Goal: Task Accomplishment & Management: Manage account settings

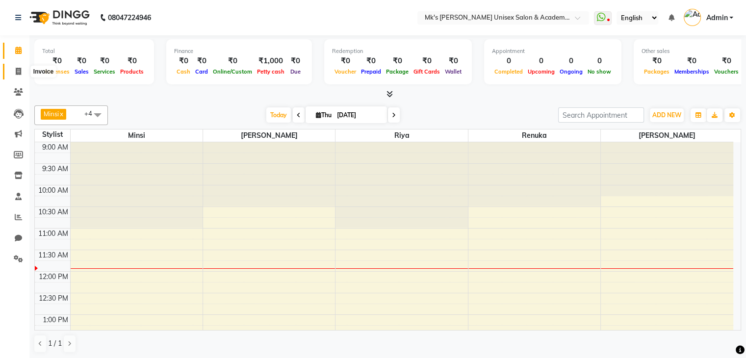
click at [20, 71] on icon at bounding box center [18, 71] width 5 height 7
select select "service"
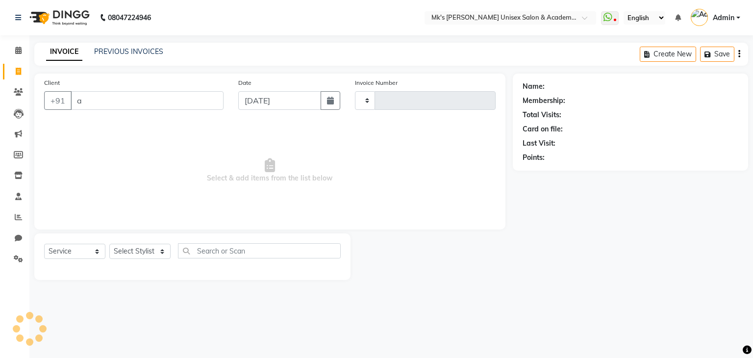
type input "an"
type input "0717"
select select "6031"
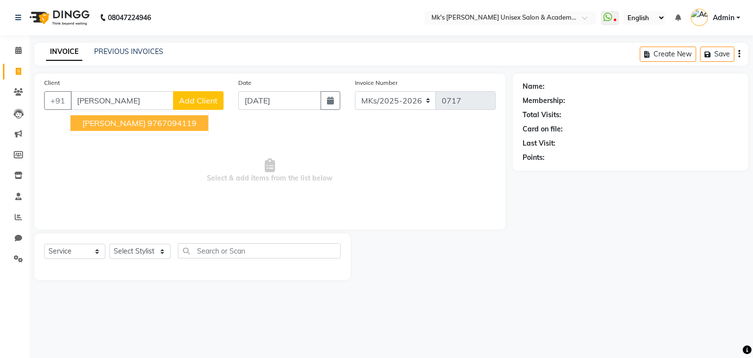
click at [148, 124] on ngb-highlight "9767094119" at bounding box center [172, 123] width 49 height 10
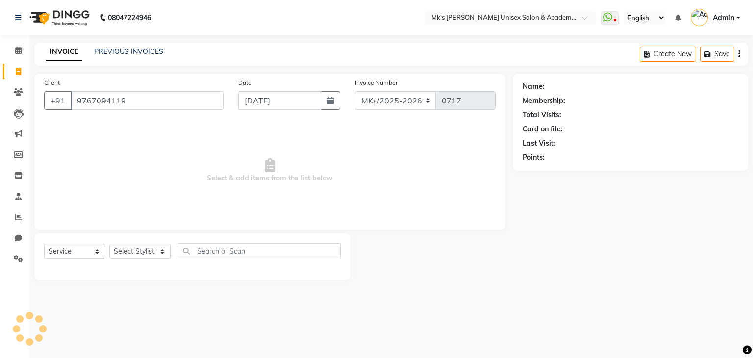
type input "9767094119"
select select "1: Object"
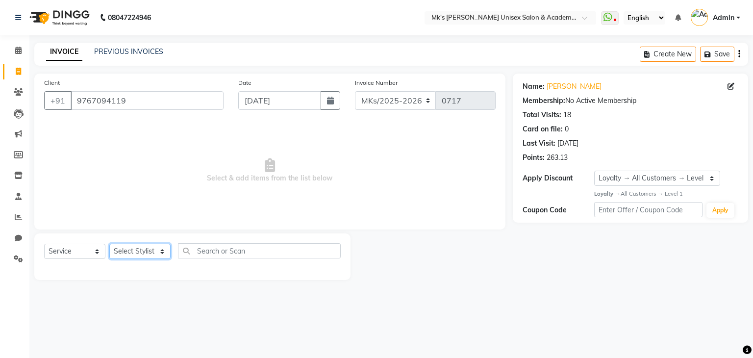
click at [153, 254] on select "Select Stylist [PERSON_NAME] Minsi Renuka [PERSON_NAME] [PERSON_NAME]" at bounding box center [139, 251] width 61 height 15
select select "74294"
click at [109, 244] on select "Select Stylist [PERSON_NAME] Minsi Renuka [PERSON_NAME] [PERSON_NAME]" at bounding box center [139, 251] width 61 height 15
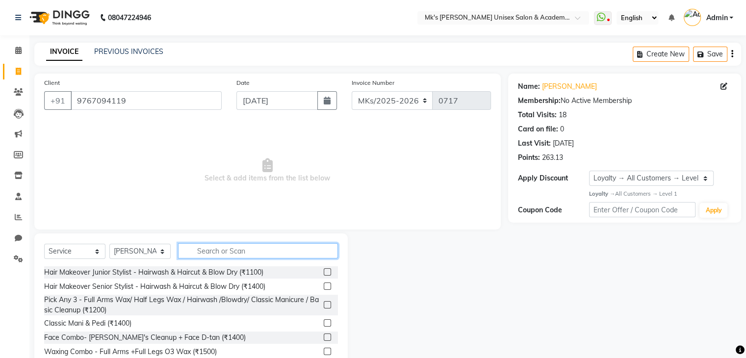
click at [245, 246] on input "text" at bounding box center [258, 250] width 160 height 15
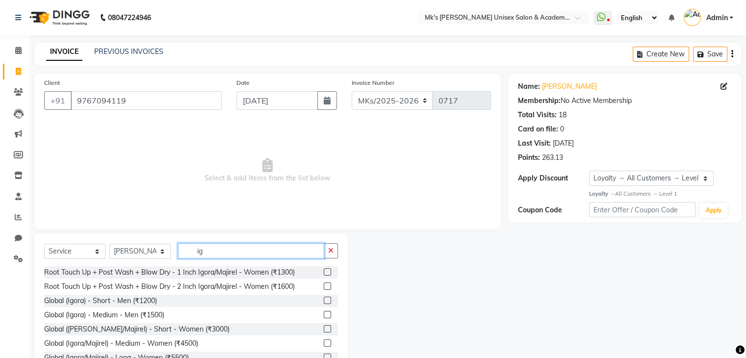
type input "i"
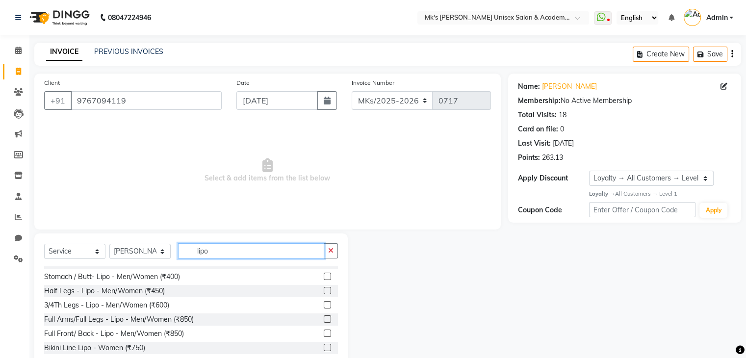
scroll to position [73, 0]
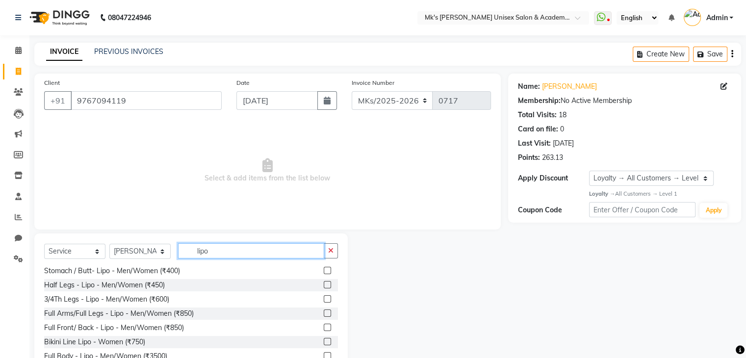
type input "lipo"
click at [324, 315] on label at bounding box center [327, 313] width 7 height 7
click at [324, 315] on input "checkbox" at bounding box center [327, 313] width 6 height 6
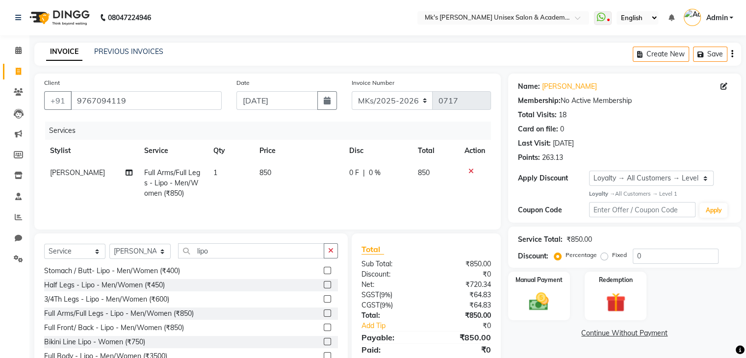
click at [324, 315] on label at bounding box center [327, 313] width 7 height 7
click at [324, 315] on input "checkbox" at bounding box center [327, 313] width 6 height 6
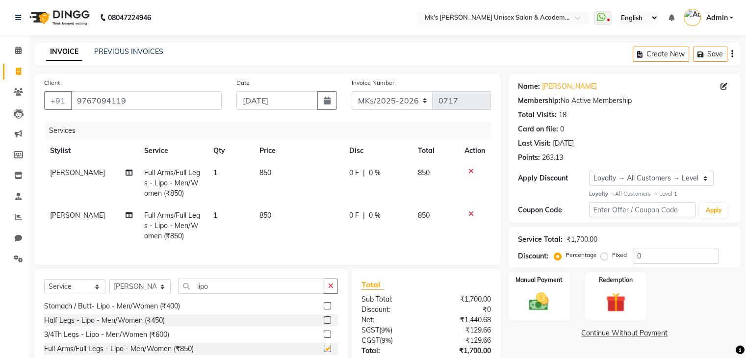
checkbox input "false"
click at [200, 294] on input "lipo" at bounding box center [251, 286] width 146 height 15
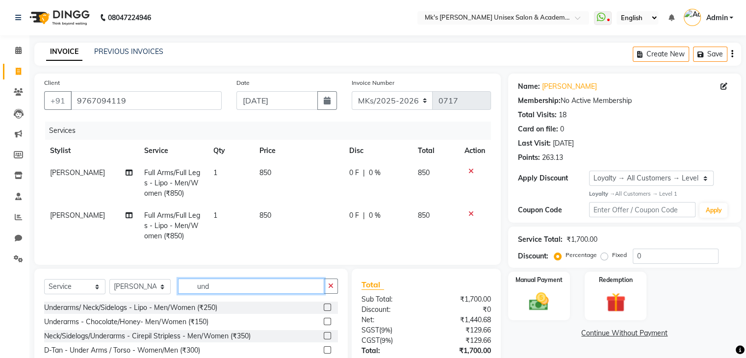
scroll to position [0, 0]
type input "unde"
click at [327, 339] on label at bounding box center [327, 335] width 7 height 7
click at [327, 339] on input "checkbox" at bounding box center [327, 336] width 6 height 6
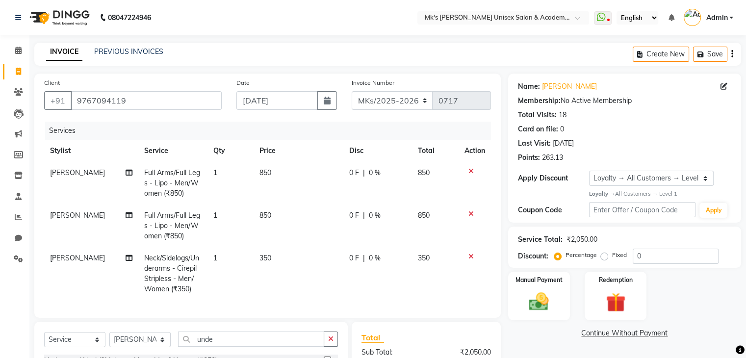
checkbox input "false"
click at [275, 169] on td "850" at bounding box center [299, 183] width 90 height 43
select select "74294"
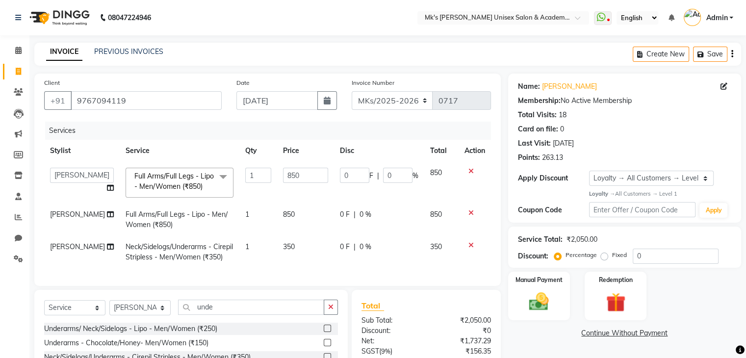
click at [283, 169] on input "850" at bounding box center [305, 175] width 45 height 15
type input "600"
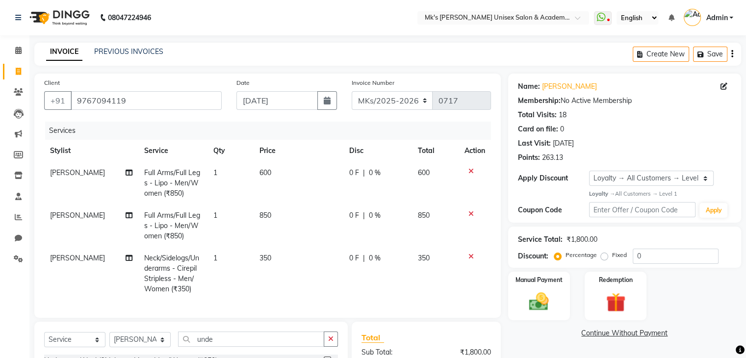
click at [277, 135] on div "Services" at bounding box center [271, 131] width 453 height 18
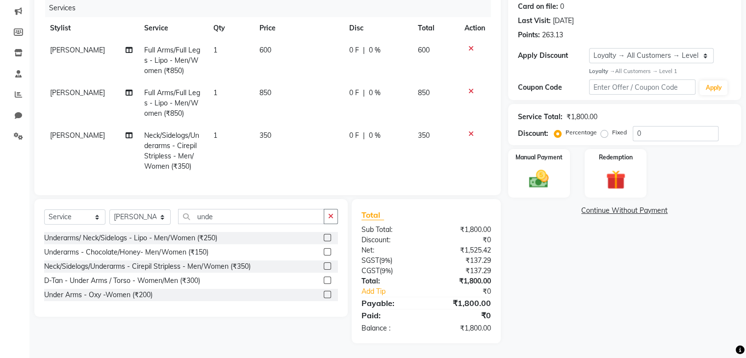
click at [468, 88] on icon at bounding box center [470, 91] width 5 height 7
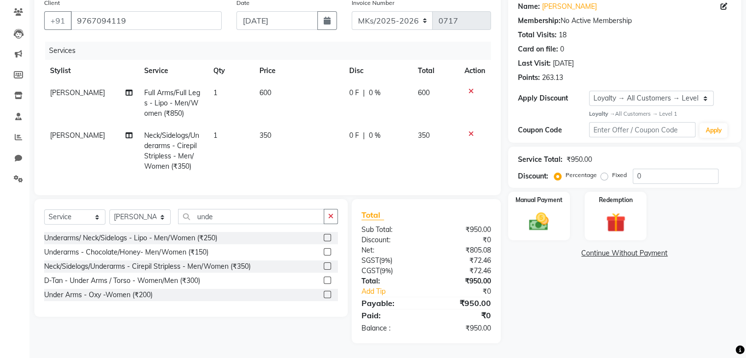
scroll to position [88, 0]
click at [202, 219] on input "unde" at bounding box center [251, 216] width 146 height 15
click at [202, 219] on input "h" at bounding box center [251, 216] width 146 height 15
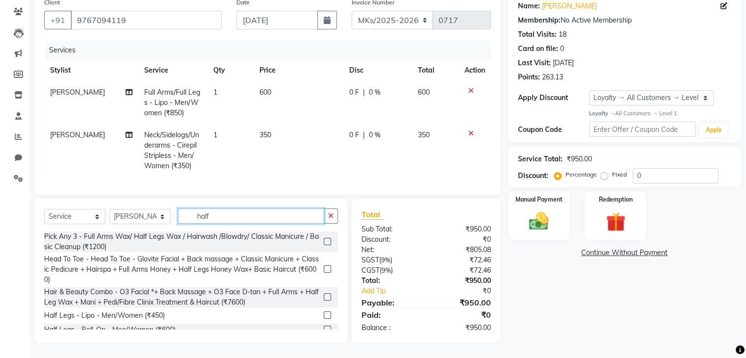
type input "half"
click at [324, 315] on label at bounding box center [327, 314] width 7 height 7
click at [324, 315] on input "checkbox" at bounding box center [327, 315] width 6 height 6
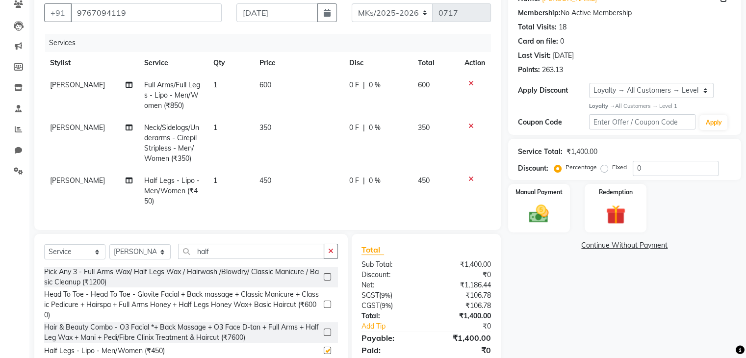
checkbox input "false"
click at [530, 204] on img at bounding box center [538, 214] width 33 height 24
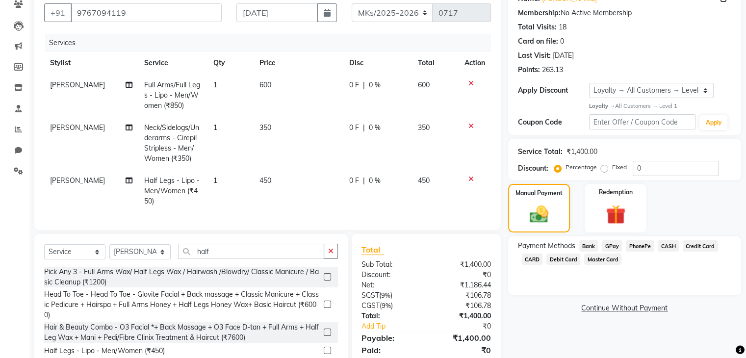
click at [616, 247] on span "GPay" at bounding box center [612, 245] width 20 height 11
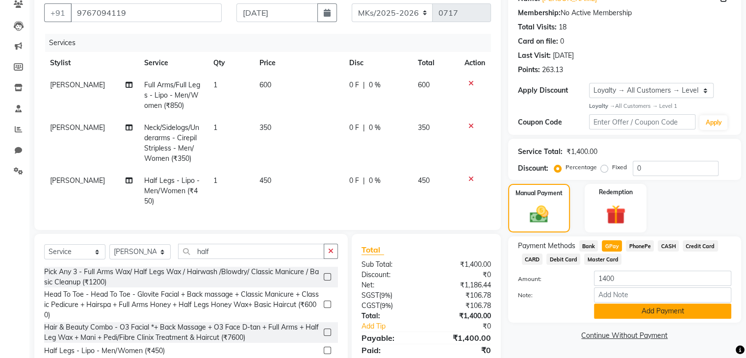
click at [620, 311] on button "Add Payment" at bounding box center [662, 311] width 137 height 15
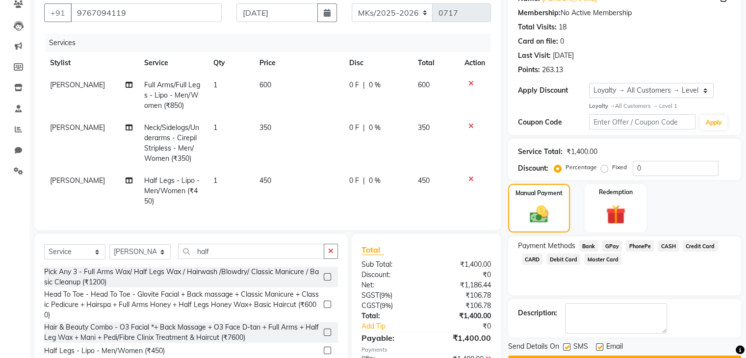
scroll to position [200, 0]
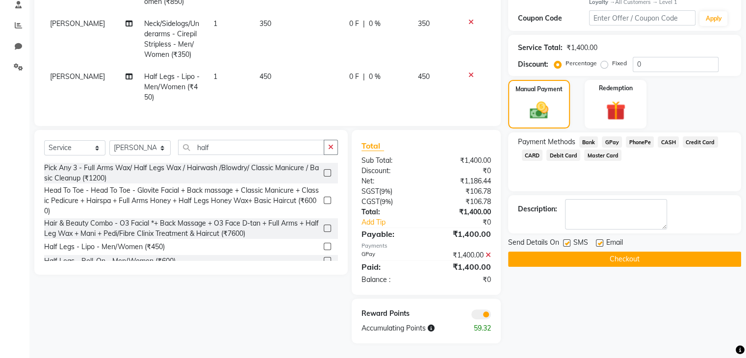
click at [601, 256] on button "Checkout" at bounding box center [624, 259] width 233 height 15
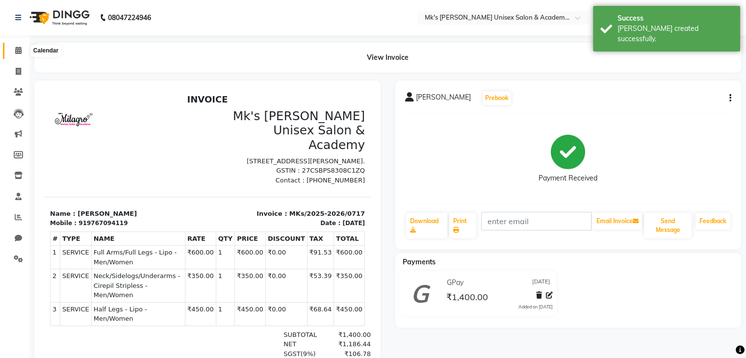
click at [17, 52] on icon at bounding box center [18, 50] width 6 height 7
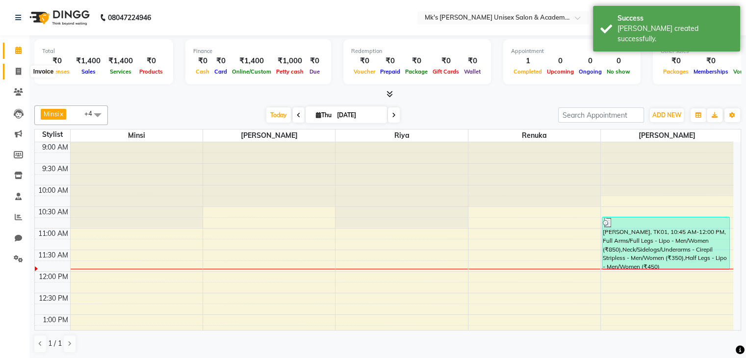
click at [17, 70] on icon at bounding box center [18, 71] width 5 height 7
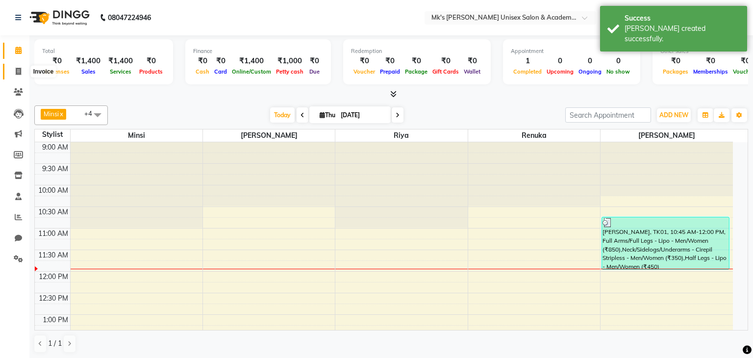
select select "service"
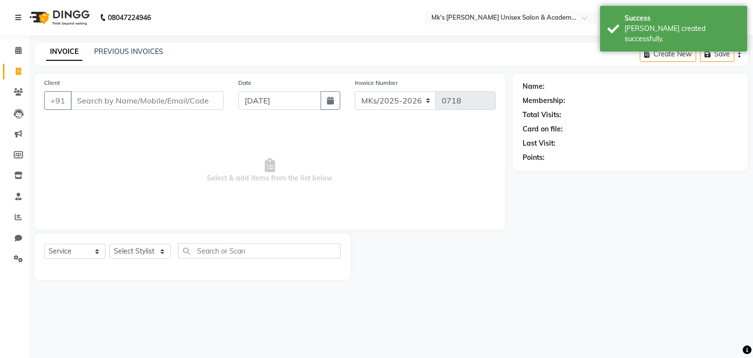
click at [175, 100] on input "Client" at bounding box center [147, 100] width 153 height 19
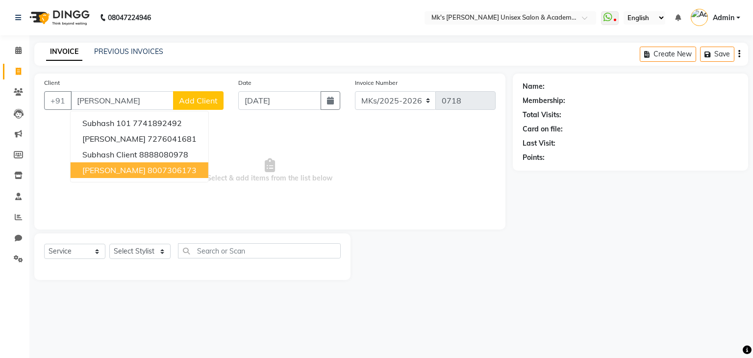
click at [165, 169] on ngb-highlight "8007306173" at bounding box center [172, 170] width 49 height 10
type input "8007306173"
select select "1: Object"
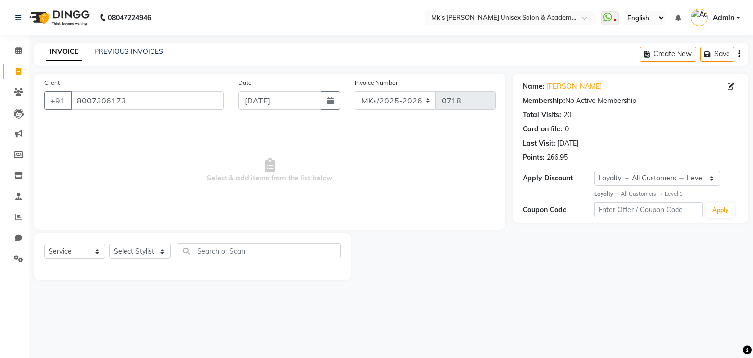
drag, startPoint x: 149, startPoint y: 235, endPoint x: 145, endPoint y: 253, distance: 18.6
click at [145, 253] on div "Select Service Product Membership Package Voucher Prepaid Gift Card Select Styl…" at bounding box center [192, 256] width 316 height 47
click at [145, 253] on select "Select Stylist [PERSON_NAME] Minsi Renuka [PERSON_NAME] [PERSON_NAME]" at bounding box center [139, 251] width 61 height 15
select select "21735"
click at [109, 244] on select "Select Stylist [PERSON_NAME] Minsi Renuka [PERSON_NAME] [PERSON_NAME]" at bounding box center [139, 251] width 61 height 15
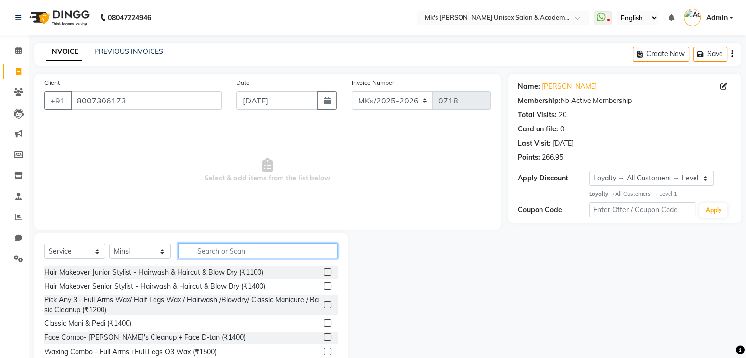
click at [231, 250] on input "text" at bounding box center [258, 250] width 160 height 15
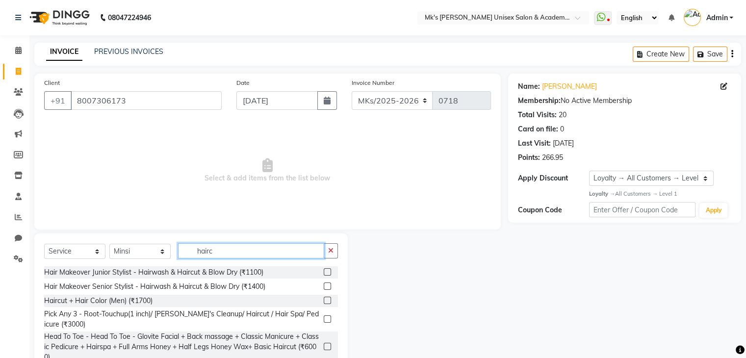
type input "hairc"
click at [324, 299] on label at bounding box center [327, 300] width 7 height 7
click at [324, 299] on input "checkbox" at bounding box center [327, 301] width 6 height 6
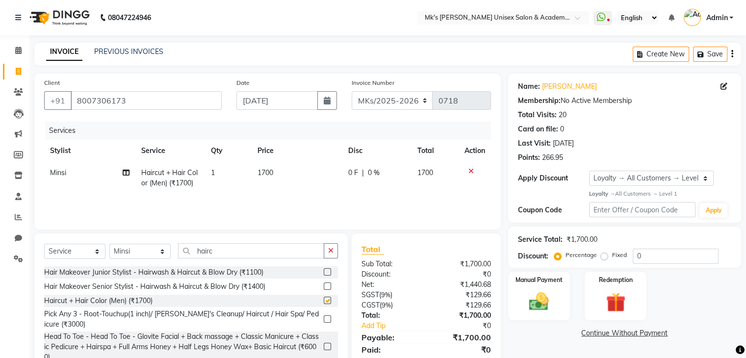
checkbox input "false"
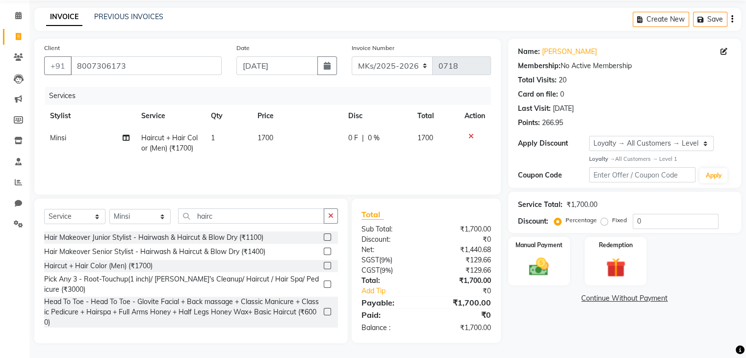
click at [604, 294] on link "Continue Without Payment" at bounding box center [624, 298] width 229 height 10
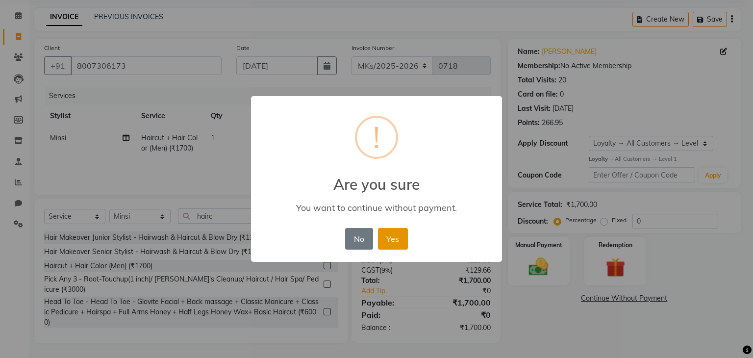
click at [386, 240] on button "Yes" at bounding box center [393, 239] width 30 height 22
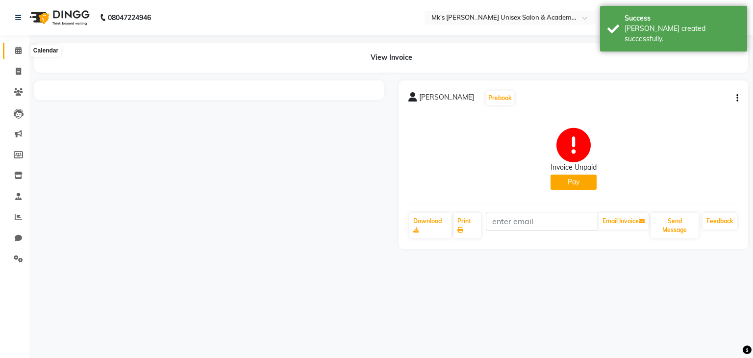
click at [12, 51] on span at bounding box center [18, 50] width 17 height 11
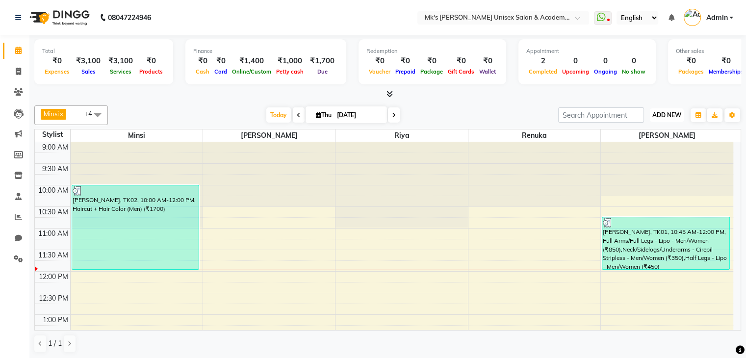
click at [666, 111] on span "ADD NEW" at bounding box center [666, 114] width 29 height 7
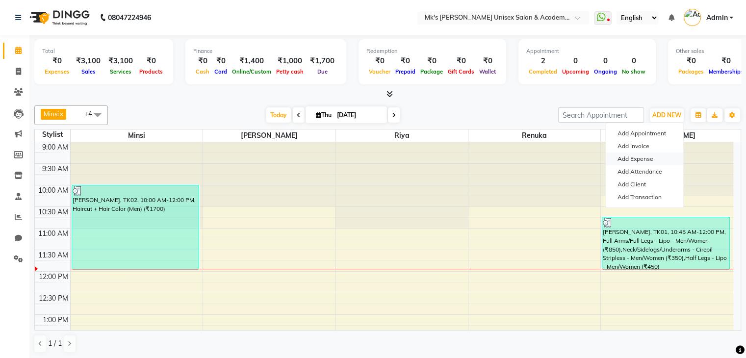
click at [645, 159] on link "Add Expense" at bounding box center [644, 159] width 77 height 13
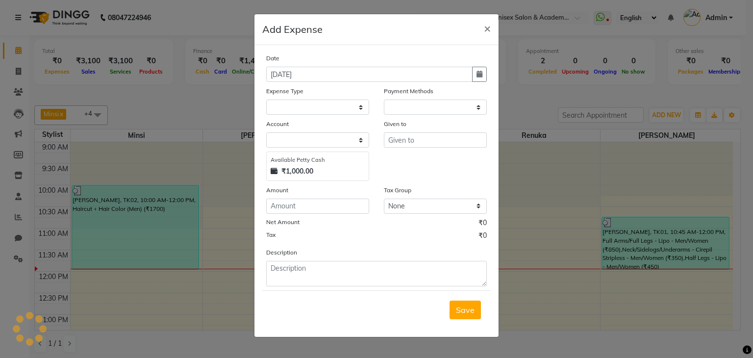
select select "1"
select select "2951"
click at [302, 107] on select "Select Advance Salary Bank charges Car maintenance Cash transfer to bank Cash t…" at bounding box center [317, 107] width 103 height 15
select select "22889"
click at [266, 101] on select "Select Advance Salary Bank charges Car maintenance Cash transfer to bank Cash t…" at bounding box center [317, 107] width 103 height 15
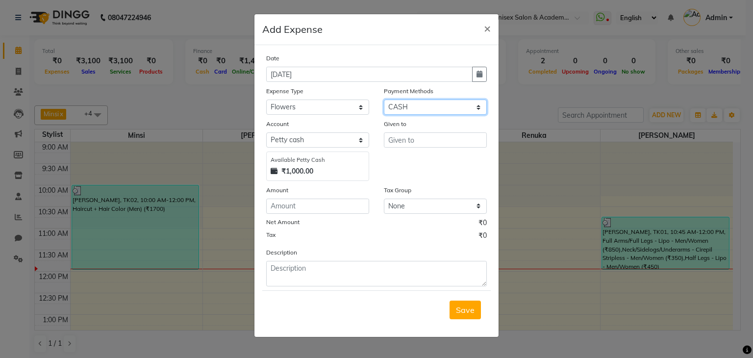
click at [397, 105] on select "Select Bank GPay Prepaid Points PhonePe CASH Credit Card CARD Debit Card Master…" at bounding box center [435, 107] width 103 height 15
select select "5"
click at [384, 101] on select "Select Bank GPay Prepaid Points PhonePe CASH Credit Card CARD Debit Card Master…" at bounding box center [435, 107] width 103 height 15
select select "2952"
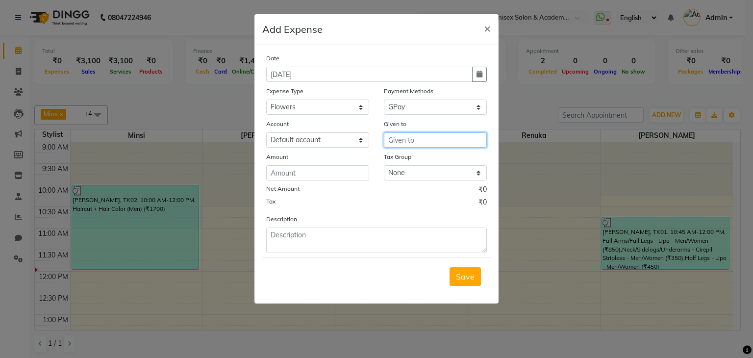
click at [402, 145] on input "text" at bounding box center [435, 139] width 103 height 15
type input "ashwini"
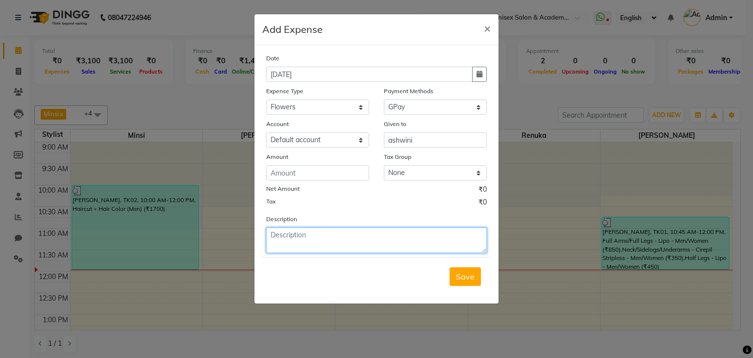
click at [372, 250] on textarea at bounding box center [376, 241] width 221 height 26
type textarea "flowers"
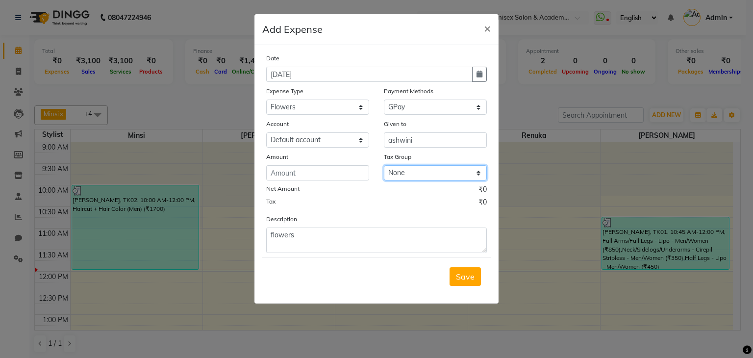
click at [401, 175] on select "None GST 12% GST 5% GST" at bounding box center [435, 172] width 103 height 15
click at [342, 178] on input "number" at bounding box center [317, 172] width 103 height 15
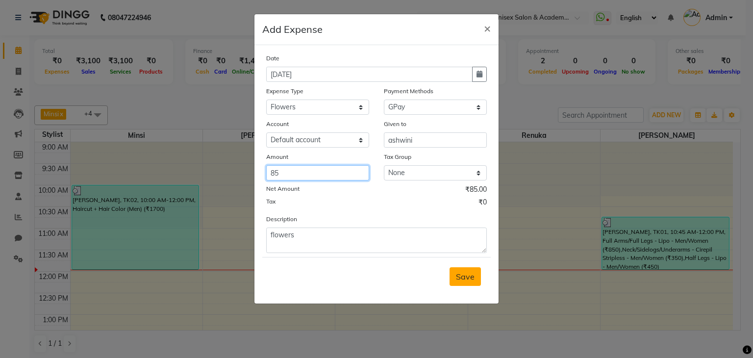
type input "85"
click at [464, 275] on span "Save" at bounding box center [465, 277] width 19 height 10
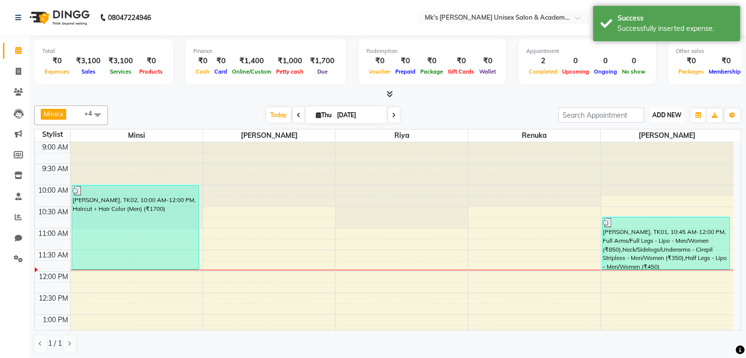
click at [671, 111] on span "ADD NEW" at bounding box center [666, 114] width 29 height 7
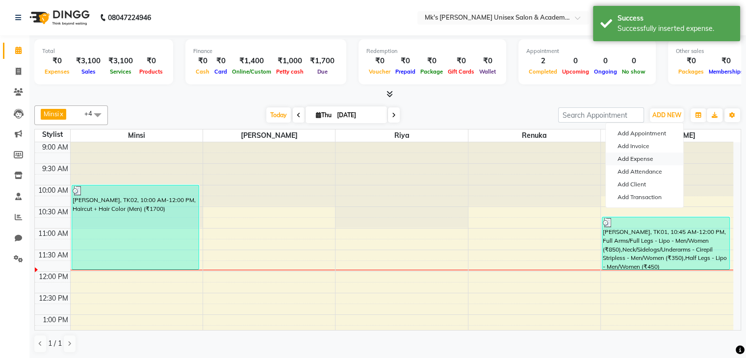
click at [647, 161] on link "Add Expense" at bounding box center [644, 159] width 77 height 13
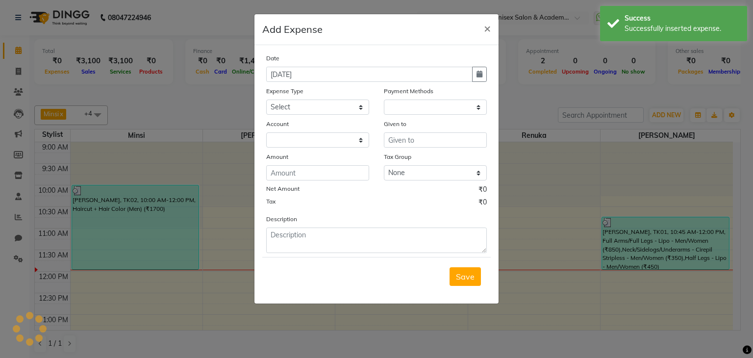
select select
select select "1"
select select "2951"
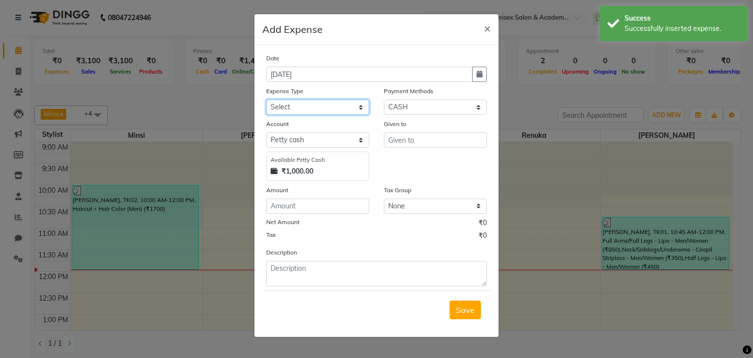
click at [330, 103] on select "Select Advance Salary Bank charges Car maintenance Cash transfer to bank Cash t…" at bounding box center [317, 107] width 103 height 15
select select "20184"
click at [266, 101] on select "Select Advance Salary Bank charges Car maintenance Cash transfer to bank Cash t…" at bounding box center [317, 107] width 103 height 15
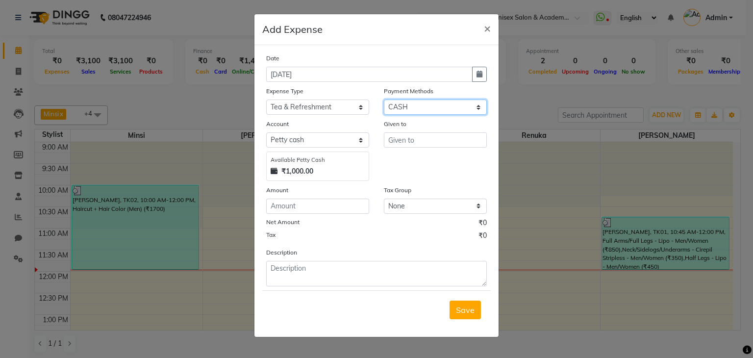
click at [417, 110] on select "Select Bank GPay Prepaid Points PhonePe CASH Credit Card CARD Debit Card Master…" at bounding box center [435, 107] width 103 height 15
select select "5"
click at [384, 101] on select "Select Bank GPay Prepaid Points PhonePe CASH Credit Card CARD Debit Card Master…" at bounding box center [435, 107] width 103 height 15
select select "2952"
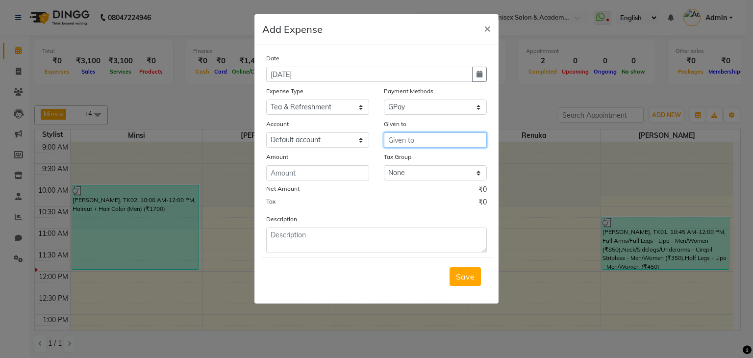
click at [414, 143] on input "text" at bounding box center [435, 139] width 103 height 15
type input "S"
type input "[PERSON_NAME]"
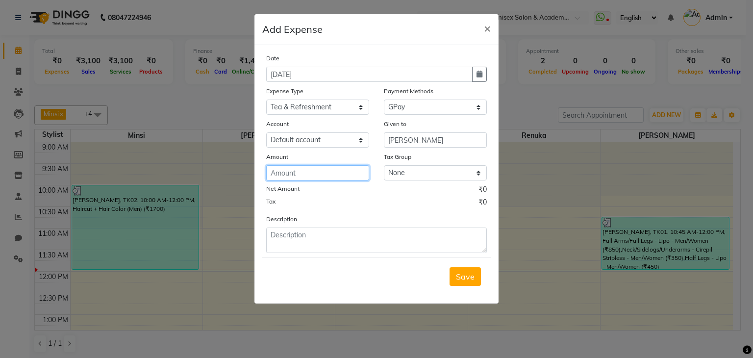
click at [324, 174] on input "number" at bounding box center [317, 172] width 103 height 15
type input "70"
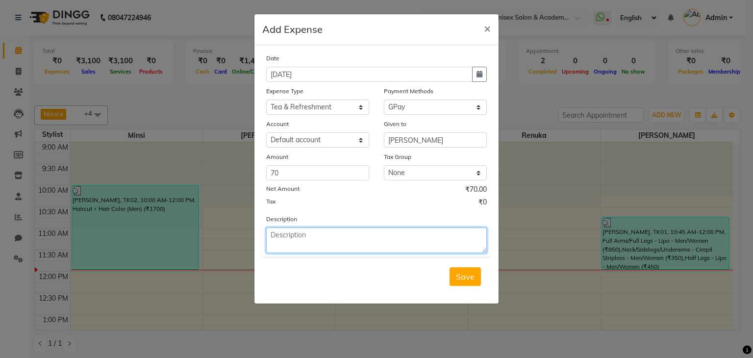
click at [302, 252] on textarea at bounding box center [376, 241] width 221 height 26
type textarea "Sweets for bappa"
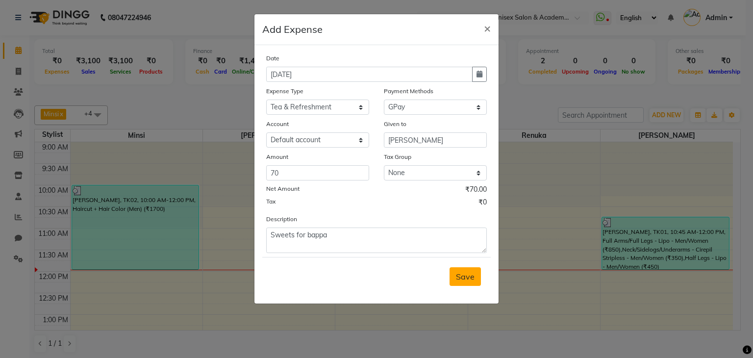
click at [468, 271] on button "Save" at bounding box center [465, 276] width 31 height 19
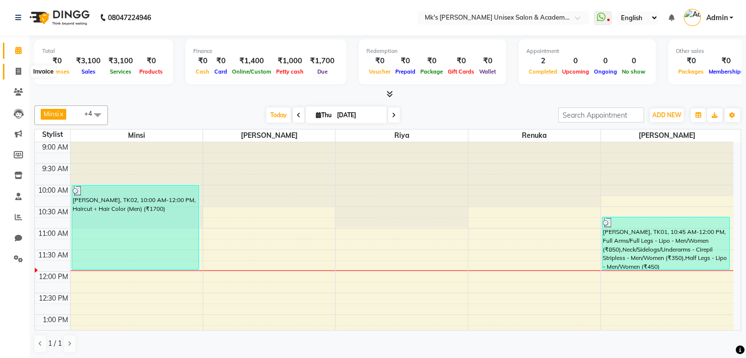
click at [16, 70] on icon at bounding box center [18, 71] width 5 height 7
select select "service"
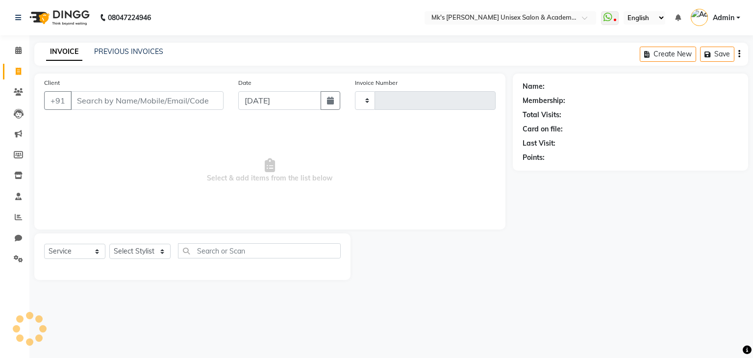
type input "0719"
select select "6031"
click at [12, 93] on span at bounding box center [18, 92] width 17 height 11
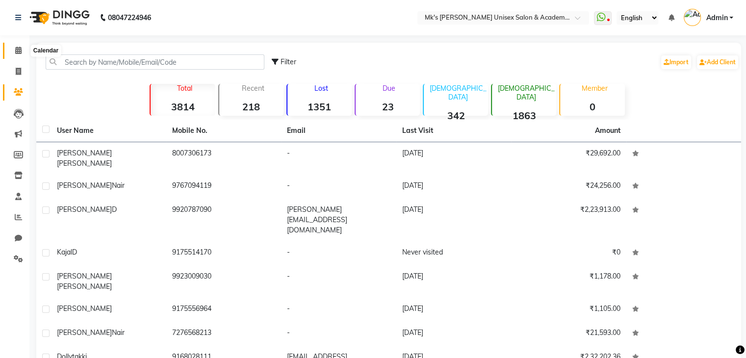
click at [12, 54] on span at bounding box center [18, 50] width 17 height 11
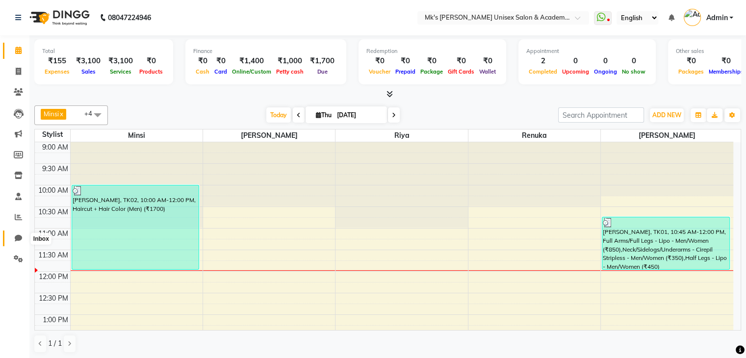
click at [20, 237] on icon at bounding box center [18, 237] width 7 height 7
select select "100"
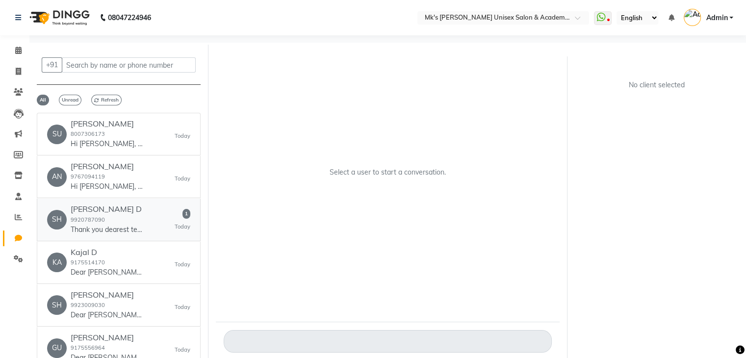
click at [117, 208] on h6 "[PERSON_NAME] D" at bounding box center [108, 209] width 74 height 9
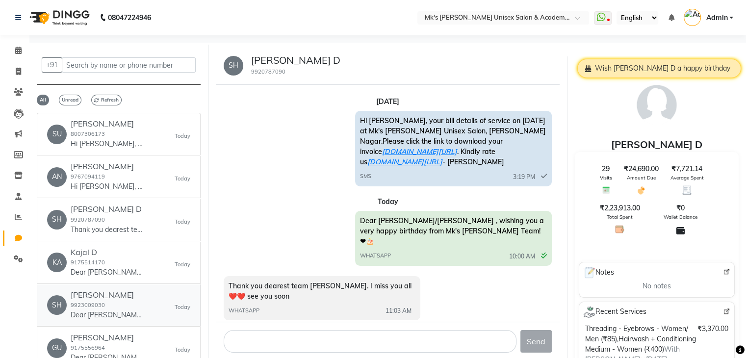
click at [110, 293] on h6 "[PERSON_NAME]" at bounding box center [108, 294] width 74 height 9
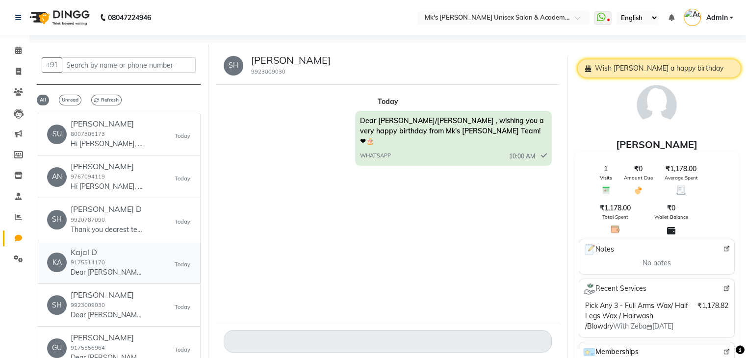
click at [114, 257] on div "Kajal D 9175514170 Dear Sir/[PERSON_NAME] , wishing you a very happy birthday f…" at bounding box center [108, 263] width 74 height 30
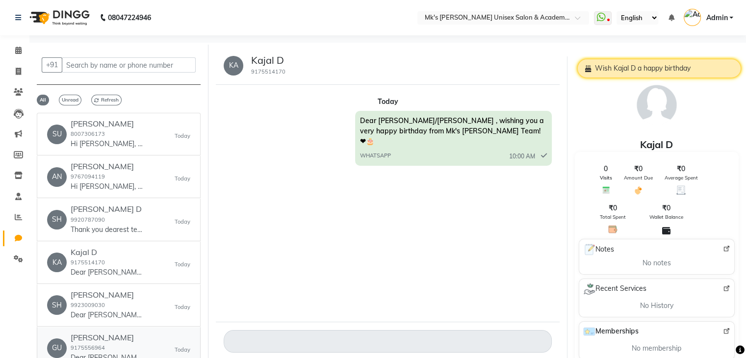
click at [108, 334] on h6 "[PERSON_NAME]" at bounding box center [108, 337] width 74 height 9
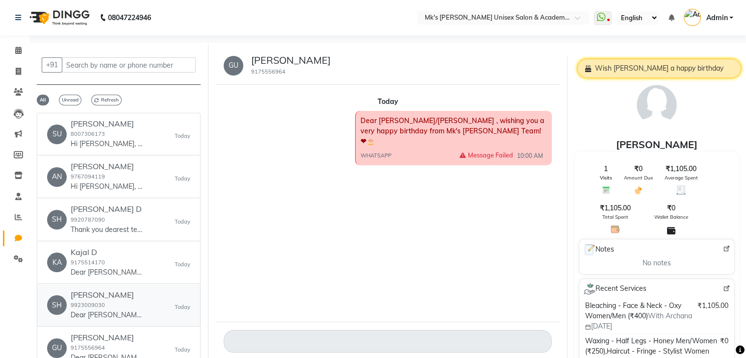
click at [119, 304] on div "[PERSON_NAME] 9923009030 Dear Sir/[PERSON_NAME] , wishing you a very happy birt…" at bounding box center [108, 305] width 74 height 30
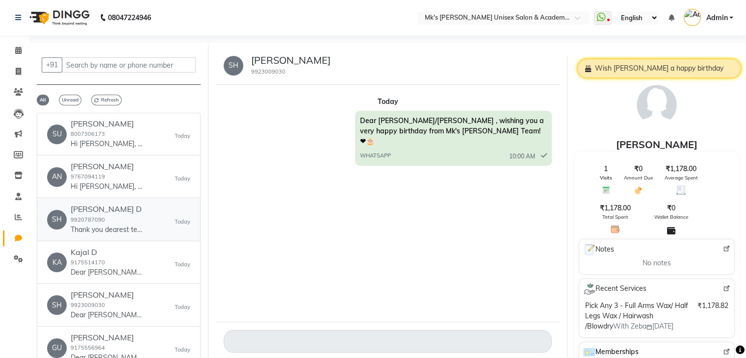
click at [130, 222] on div "[PERSON_NAME] D 9920787090 Thank you dearest team [PERSON_NAME]. I miss you all…" at bounding box center [108, 220] width 74 height 30
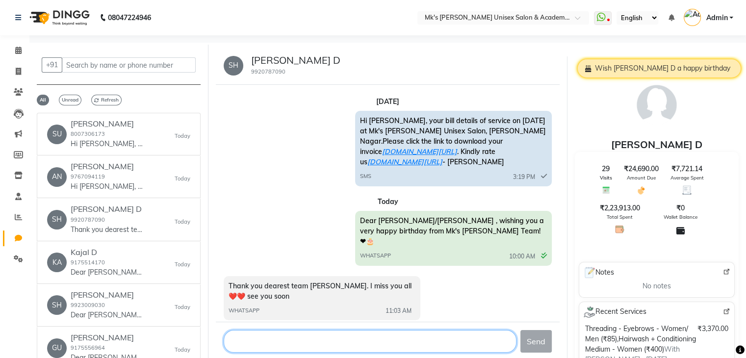
click at [252, 342] on textarea at bounding box center [370, 341] width 293 height 23
type textarea "We miss you too <3"
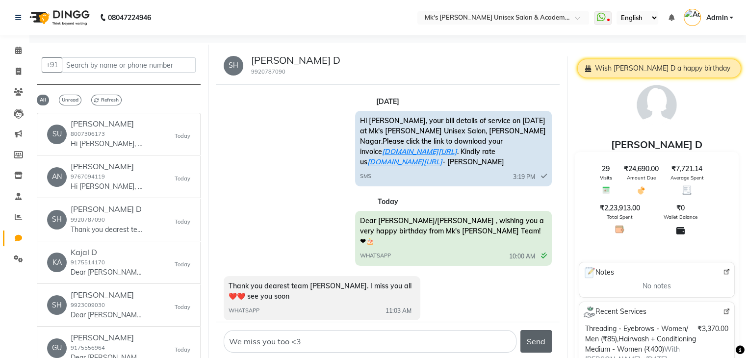
click at [529, 344] on button "Send" at bounding box center [535, 341] width 31 height 23
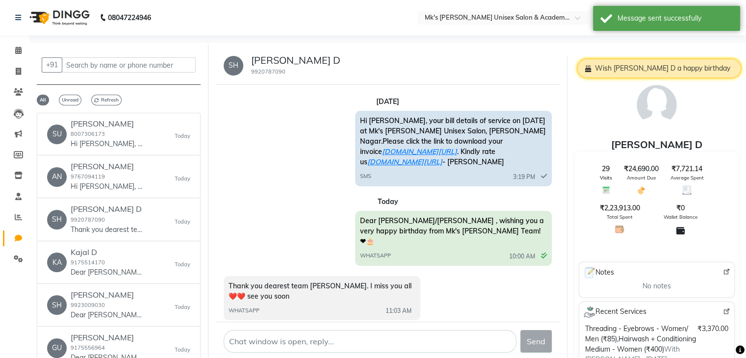
scroll to position [25, 0]
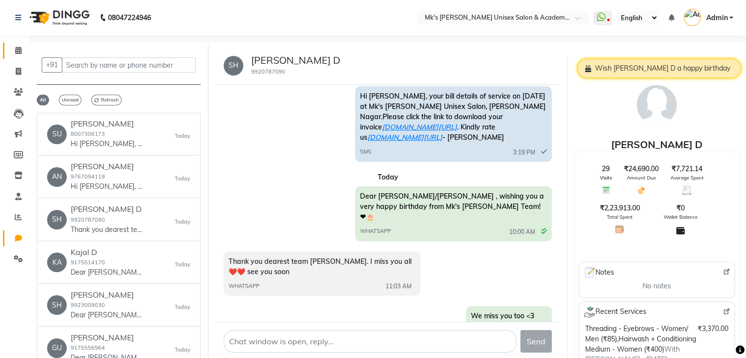
click at [19, 57] on link "Calendar" at bounding box center [15, 51] width 24 height 16
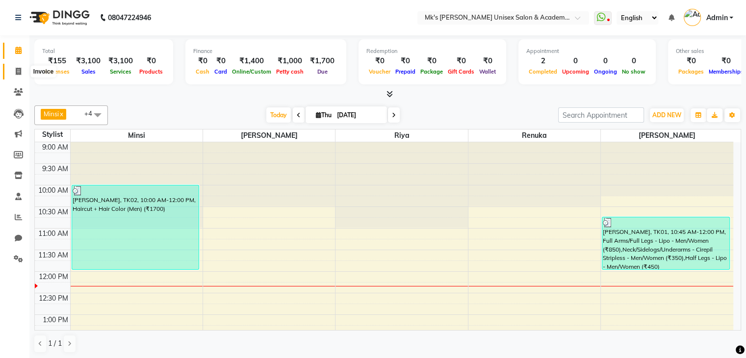
click at [17, 67] on span at bounding box center [18, 71] width 17 height 11
select select "service"
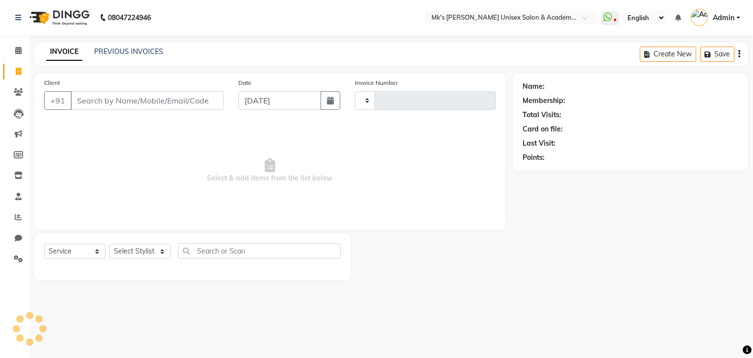
type input "0719"
select select "6031"
click at [118, 99] on input "Client" at bounding box center [147, 100] width 153 height 19
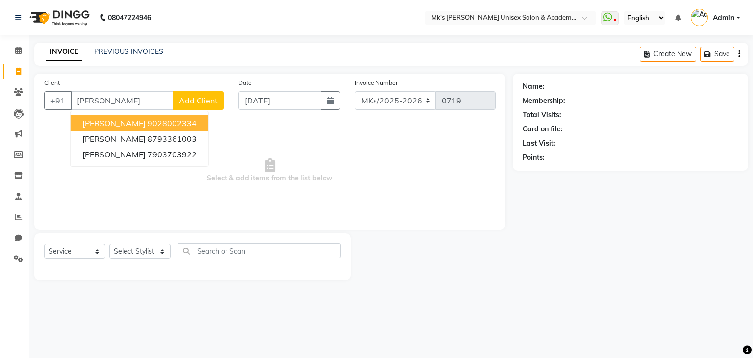
click at [144, 129] on button "[PERSON_NAME] 9028002334" at bounding box center [140, 123] width 138 height 16
type input "9028002334"
select select "1: Object"
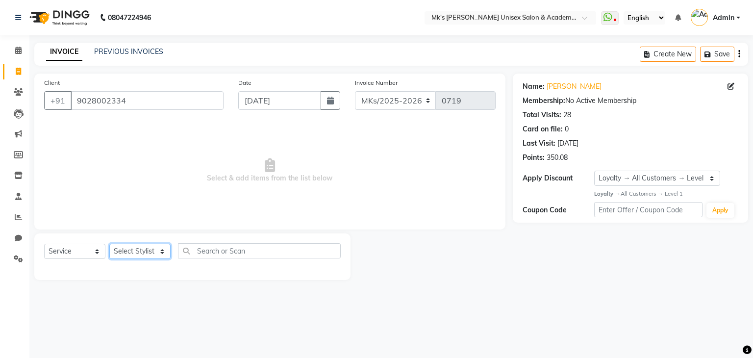
click at [145, 249] on select "Select Stylist [PERSON_NAME] Minsi Renuka [PERSON_NAME] [PERSON_NAME]" at bounding box center [139, 251] width 61 height 15
select select "21736"
click at [109, 244] on select "Select Stylist [PERSON_NAME] Minsi Renuka [PERSON_NAME] [PERSON_NAME]" at bounding box center [139, 251] width 61 height 15
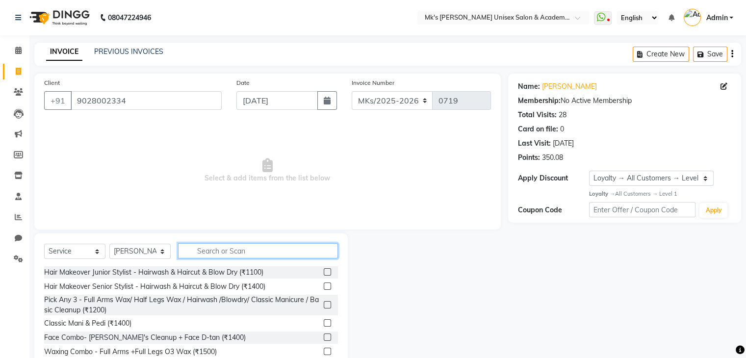
click at [226, 252] on input "text" at bounding box center [258, 250] width 160 height 15
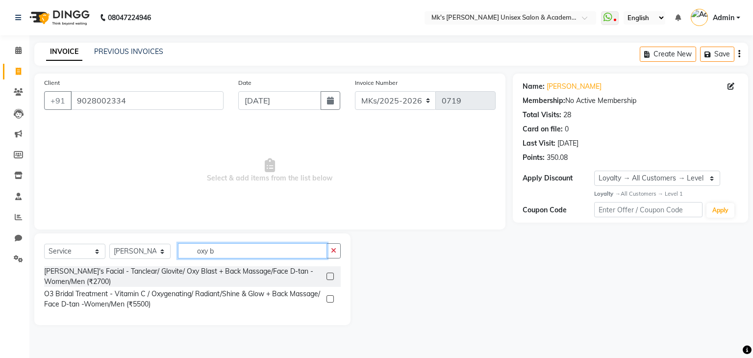
type input "oxy b"
click at [328, 276] on label at bounding box center [330, 276] width 7 height 7
click at [328, 276] on input "checkbox" at bounding box center [330, 277] width 6 height 6
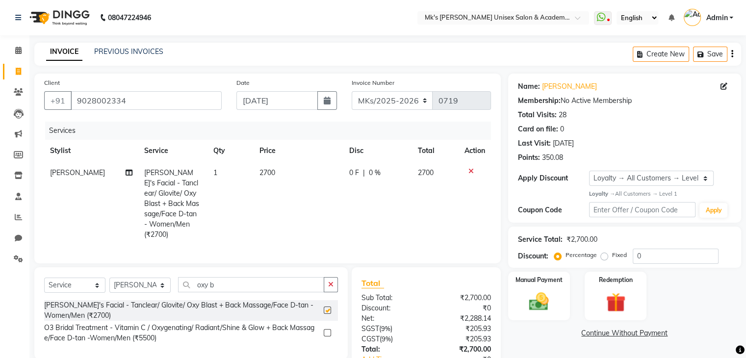
checkbox input "false"
drag, startPoint x: 193, startPoint y: 278, endPoint x: 139, endPoint y: 278, distance: 54.0
click at [139, 278] on div "Select Service Product Membership Package Voucher Prepaid Gift Card Select Styl…" at bounding box center [191, 288] width 294 height 23
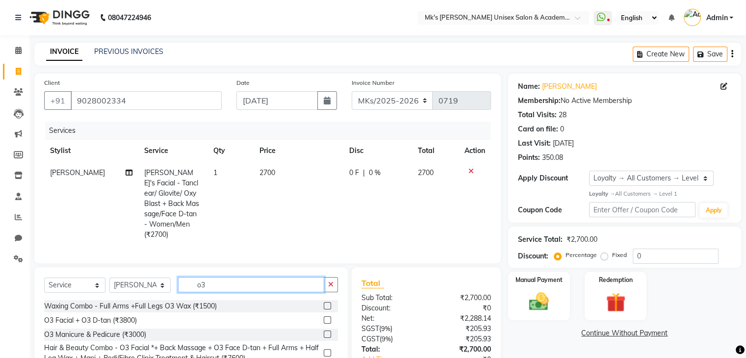
scroll to position [66, 0]
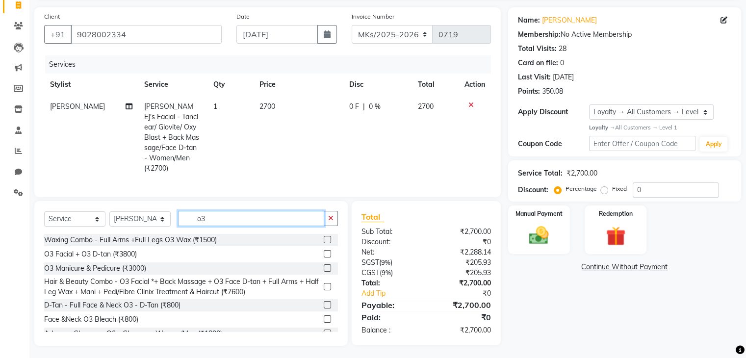
type input "o3"
click at [324, 303] on label at bounding box center [327, 304] width 7 height 7
click at [324, 303] on input "checkbox" at bounding box center [327, 305] width 6 height 6
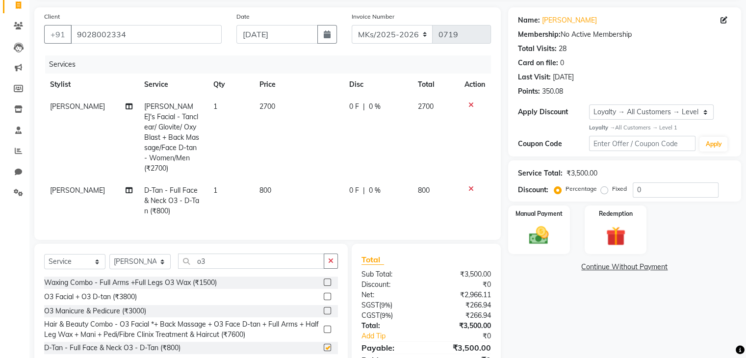
checkbox input "false"
click at [194, 263] on input "o3" at bounding box center [251, 261] width 146 height 15
click at [137, 261] on select "Select Stylist [PERSON_NAME] Minsi Renuka [PERSON_NAME] [PERSON_NAME]" at bounding box center [139, 261] width 61 height 15
select select "74294"
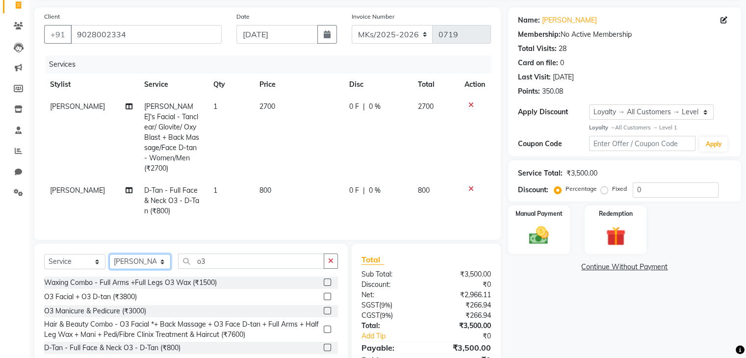
click at [109, 254] on select "Select Stylist [PERSON_NAME] Minsi Renuka [PERSON_NAME] [PERSON_NAME]" at bounding box center [139, 261] width 61 height 15
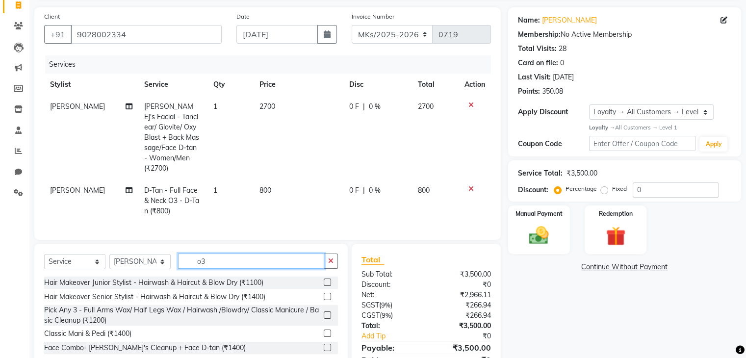
click at [198, 263] on input "o3" at bounding box center [251, 261] width 146 height 15
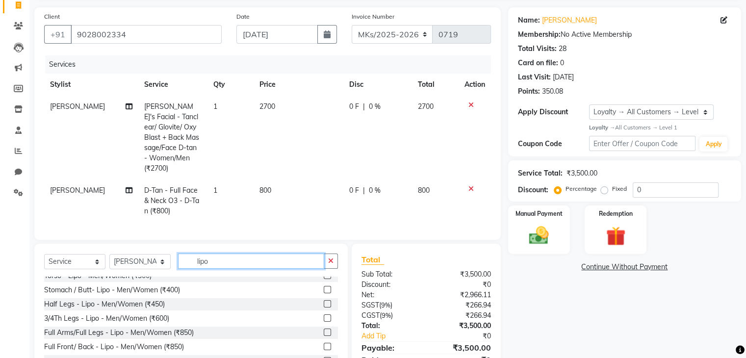
scroll to position [73, 0]
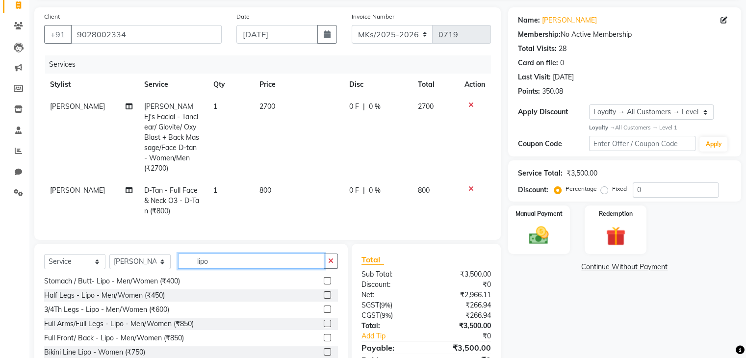
type input "lipo"
click at [324, 321] on label at bounding box center [327, 323] width 7 height 7
click at [324, 321] on input "checkbox" at bounding box center [327, 324] width 6 height 6
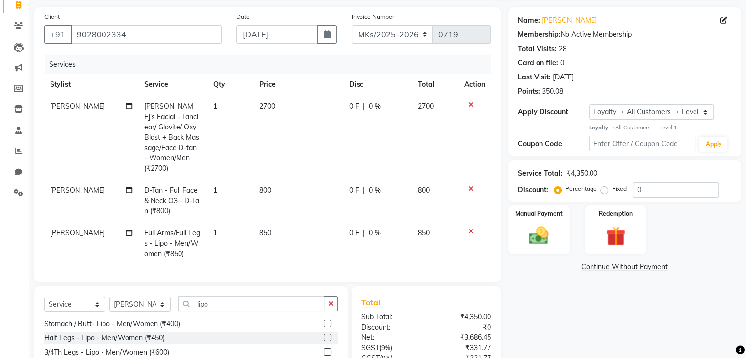
checkbox input "false"
click at [324, 334] on label at bounding box center [327, 337] width 7 height 7
click at [324, 335] on input "checkbox" at bounding box center [327, 338] width 6 height 6
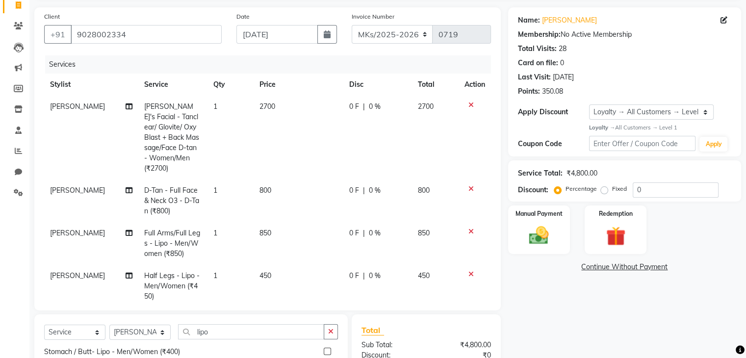
checkbox input "false"
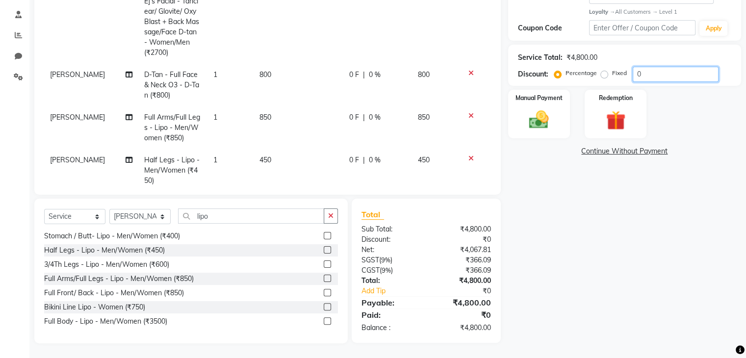
click at [633, 76] on input "0" at bounding box center [676, 74] width 86 height 15
type input "20"
click at [528, 113] on img at bounding box center [538, 120] width 33 height 24
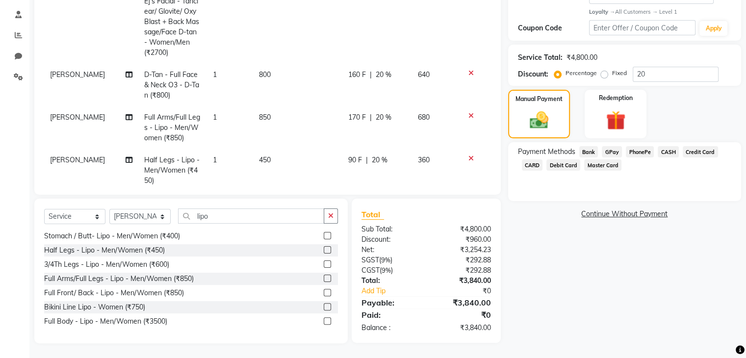
click at [612, 150] on span "GPay" at bounding box center [612, 151] width 20 height 11
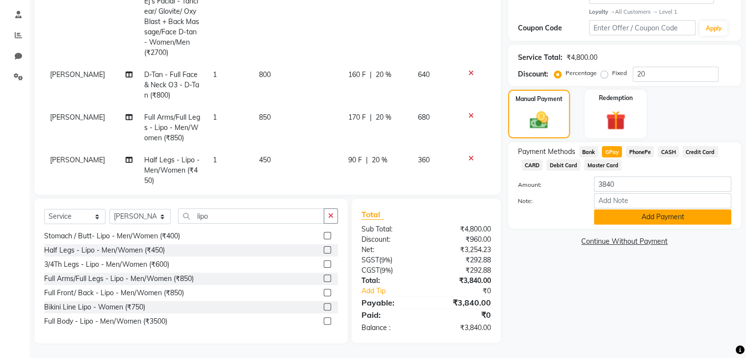
click at [625, 217] on button "Add Payment" at bounding box center [662, 216] width 137 height 15
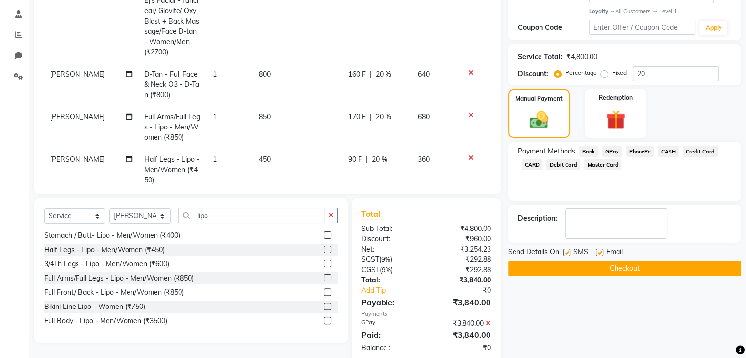
click at [625, 268] on button "Checkout" at bounding box center [624, 268] width 233 height 15
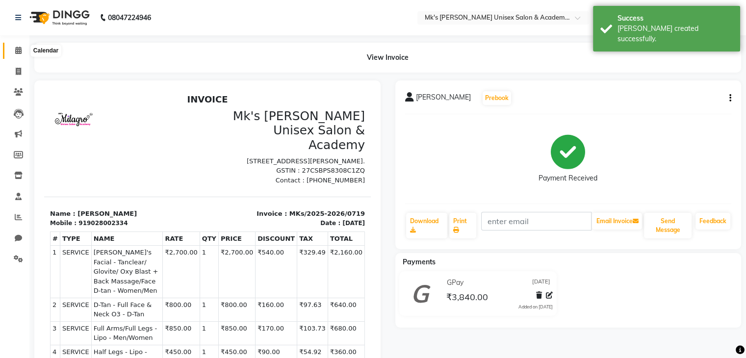
click at [25, 50] on span at bounding box center [18, 50] width 17 height 11
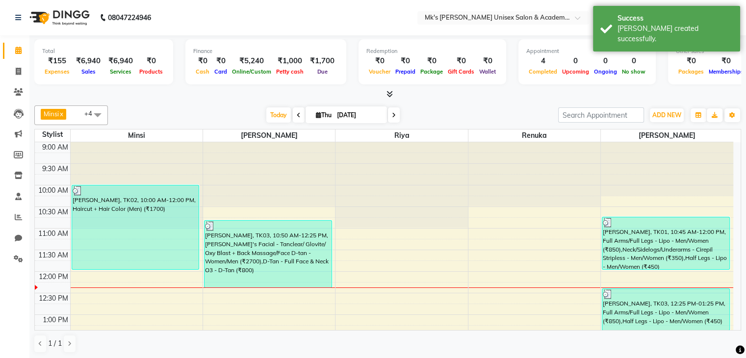
click at [390, 93] on icon at bounding box center [390, 93] width 6 height 7
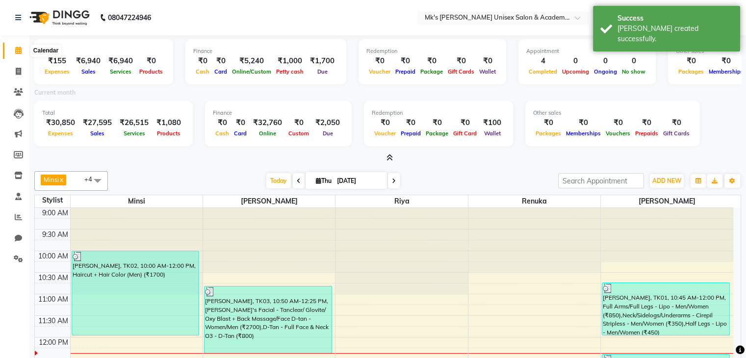
click at [20, 49] on icon at bounding box center [18, 50] width 6 height 7
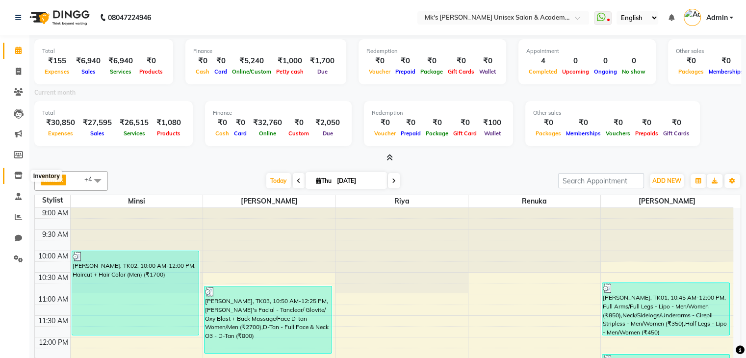
click at [20, 180] on span at bounding box center [18, 175] width 17 height 11
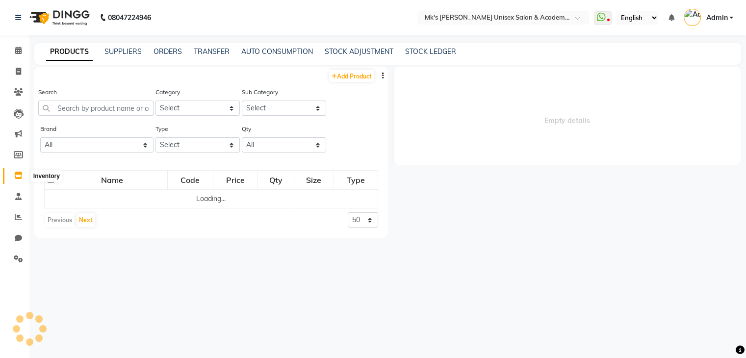
select select
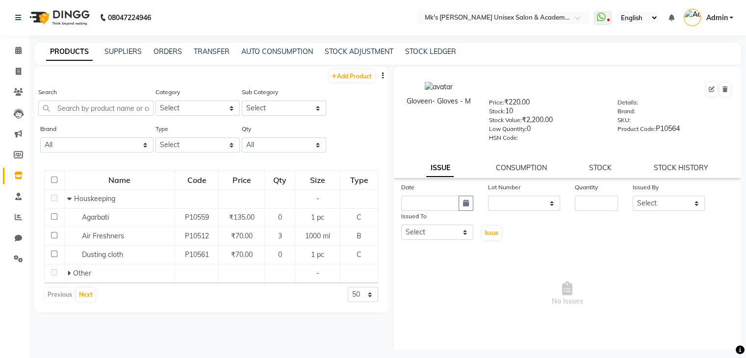
click at [374, 47] on div "STOCK ADJUSTMENT" at bounding box center [359, 52] width 69 height 10
click at [375, 52] on link "STOCK ADJUSTMENT" at bounding box center [359, 51] width 69 height 9
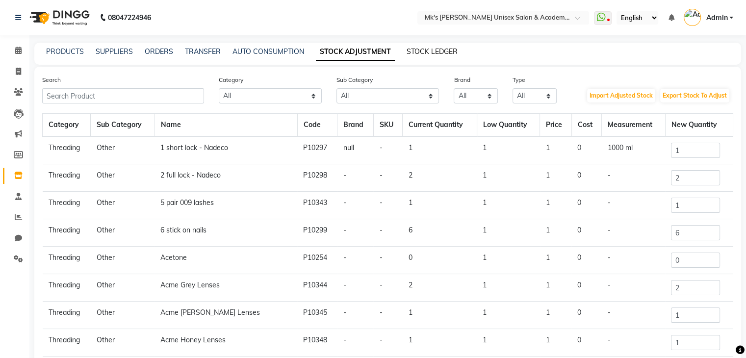
click at [438, 49] on link "STOCK LEDGER" at bounding box center [432, 51] width 51 height 9
select select "all"
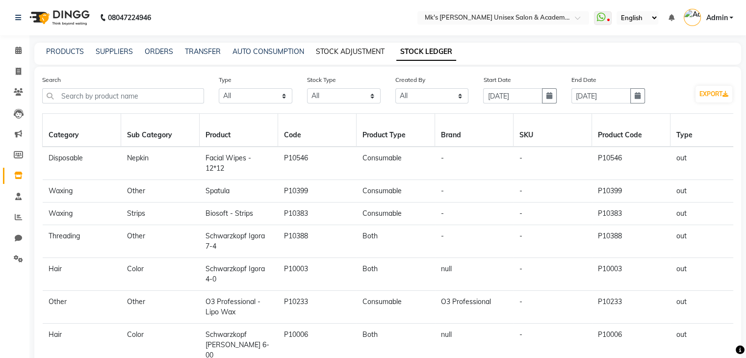
click at [379, 53] on link "STOCK ADJUSTMENT" at bounding box center [350, 51] width 69 height 9
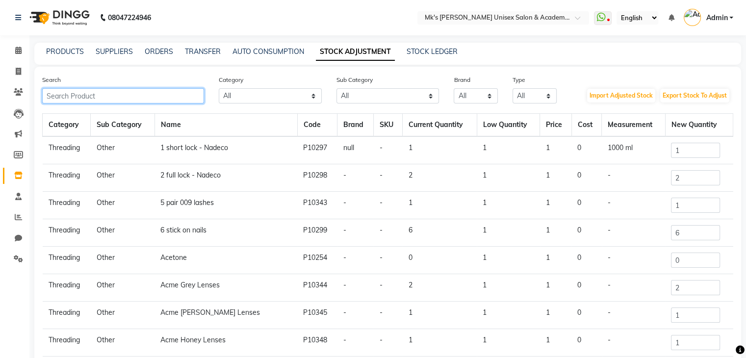
click at [140, 96] on input "text" at bounding box center [123, 95] width 162 height 15
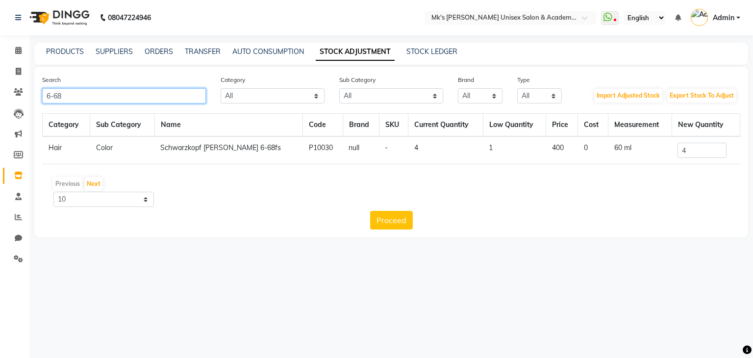
type input "6-68"
click at [698, 154] on input "4" at bounding box center [702, 150] width 49 height 15
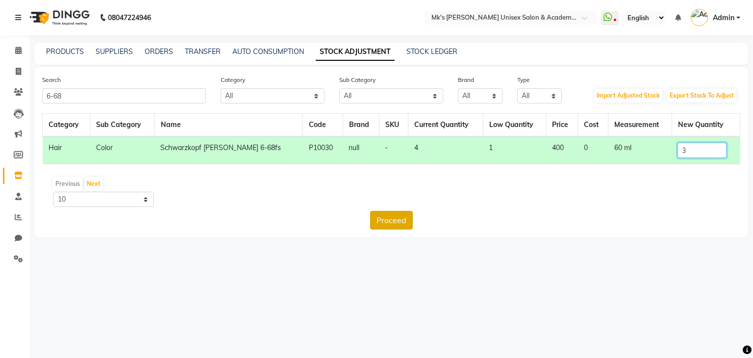
type input "3"
click at [394, 219] on button "Proceed" at bounding box center [391, 220] width 43 height 19
click at [419, 218] on button "Submit" at bounding box center [412, 220] width 39 height 19
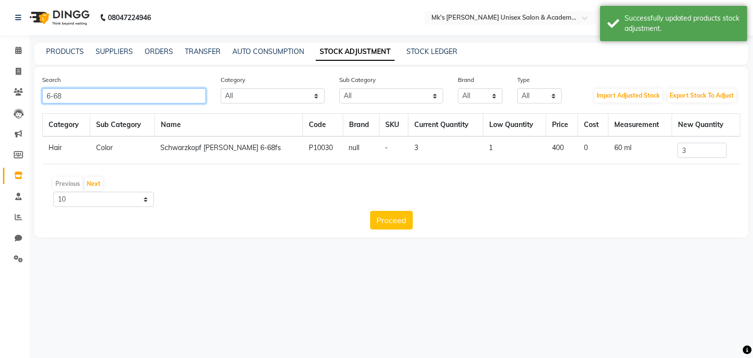
drag, startPoint x: 65, startPoint y: 91, endPoint x: 0, endPoint y: 74, distance: 67.0
click at [0, 74] on app-home "08047224946 Select Location × Mk's [PERSON_NAME] Unisex Salon & Academy, [GEOGR…" at bounding box center [376, 126] width 753 height 252
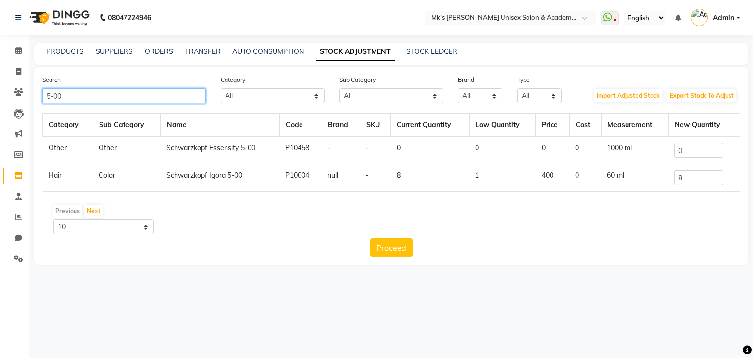
type input "5-00"
click at [712, 177] on input "8" at bounding box center [698, 177] width 49 height 15
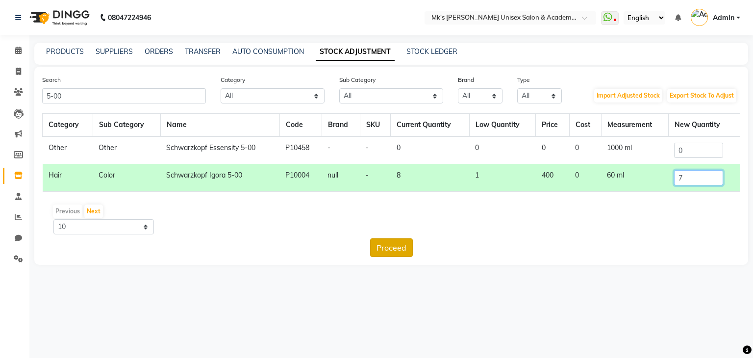
type input "7"
click at [394, 249] on button "Proceed" at bounding box center [391, 247] width 43 height 19
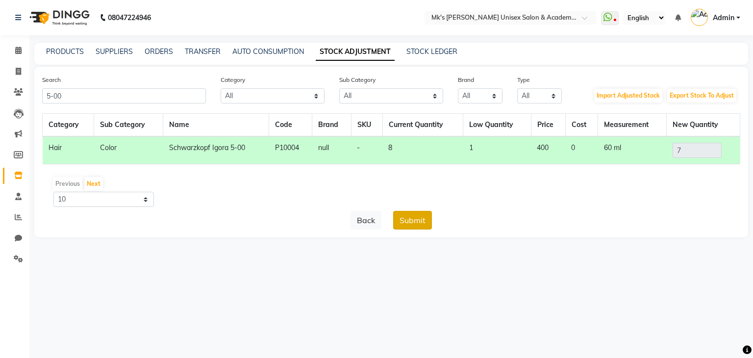
click at [428, 217] on button "Submit" at bounding box center [412, 220] width 39 height 19
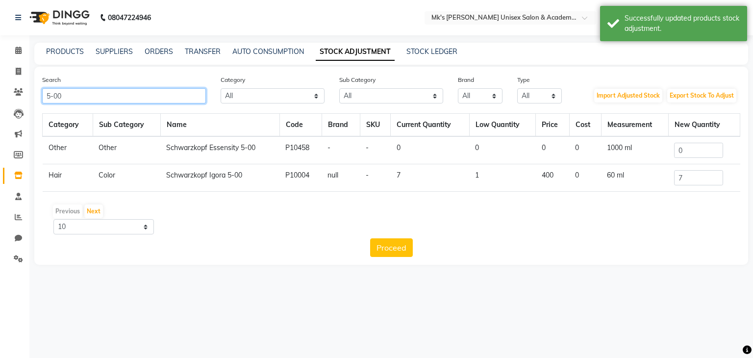
drag, startPoint x: 70, startPoint y: 99, endPoint x: 29, endPoint y: 83, distance: 43.0
click at [29, 83] on main "PRODUCTS SUPPLIERS ORDERS TRANSFER AUTO CONSUMPTION STOCK ADJUSTMENT STOCK LEDG…" at bounding box center [391, 161] width 724 height 237
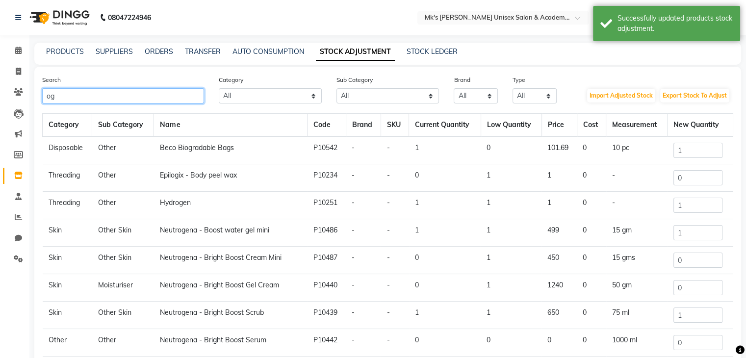
type input "o"
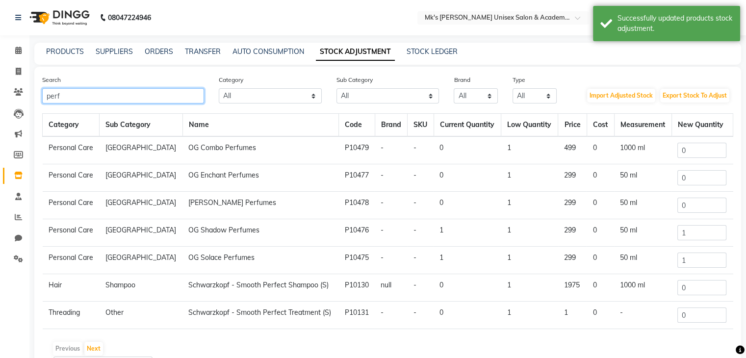
type input "perf"
click at [702, 238] on input "1" at bounding box center [701, 232] width 49 height 15
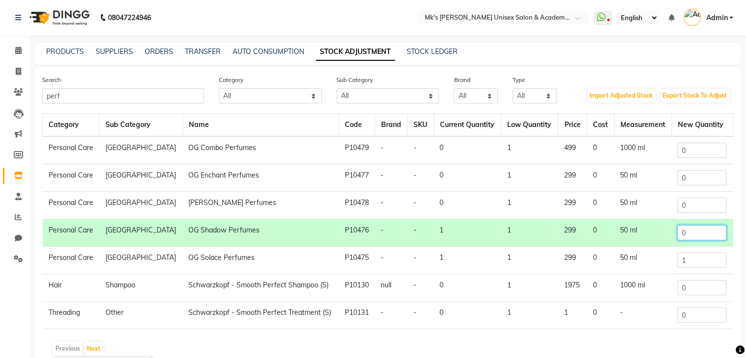
scroll to position [58, 0]
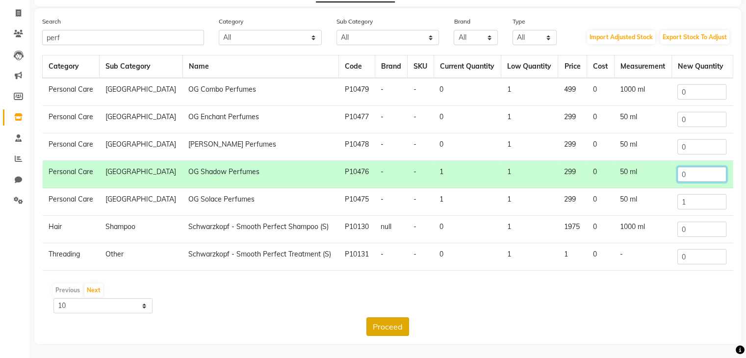
type input "0"
click at [395, 319] on button "Proceed" at bounding box center [387, 326] width 43 height 19
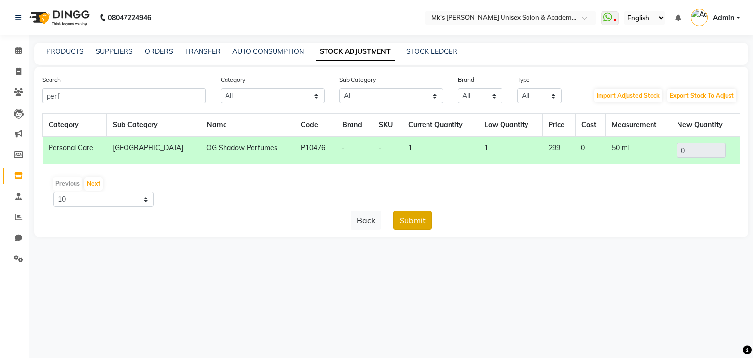
click at [423, 217] on button "Submit" at bounding box center [412, 220] width 39 height 19
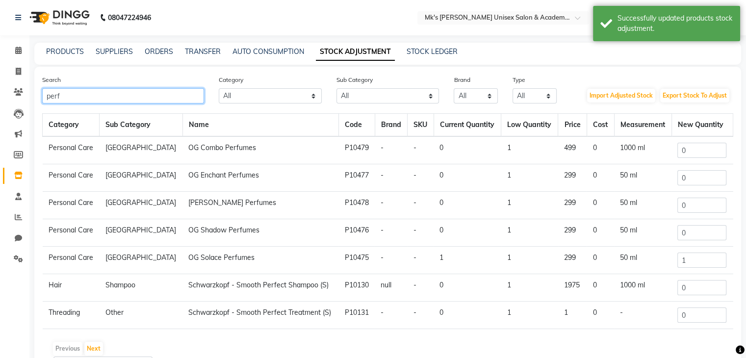
click at [98, 91] on input "perf" at bounding box center [123, 95] width 162 height 15
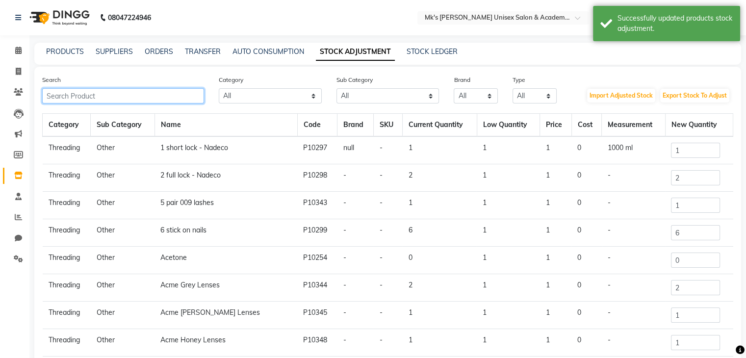
click at [92, 94] on input "text" at bounding box center [123, 95] width 162 height 15
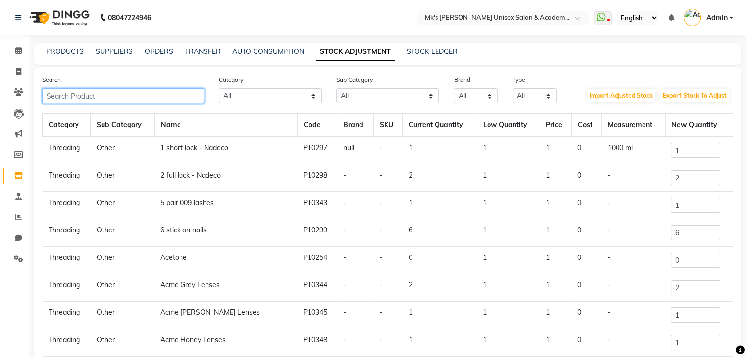
click at [121, 99] on input "text" at bounding box center [123, 95] width 162 height 15
click at [95, 97] on input "text" at bounding box center [123, 95] width 162 height 15
click at [14, 49] on span at bounding box center [18, 50] width 17 height 11
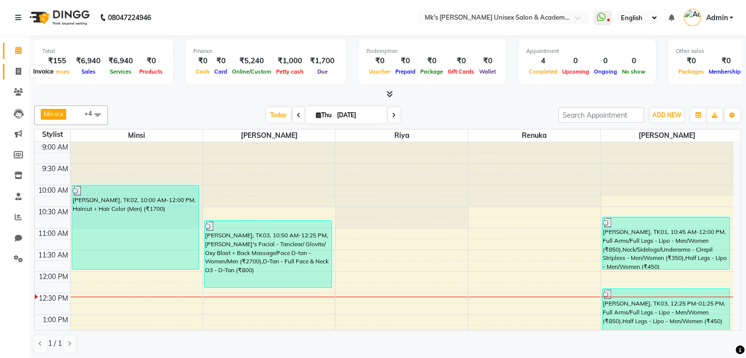
click at [16, 72] on icon at bounding box center [18, 71] width 5 height 7
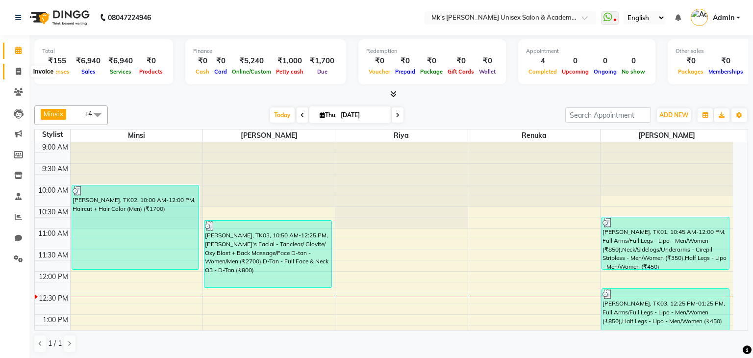
select select "service"
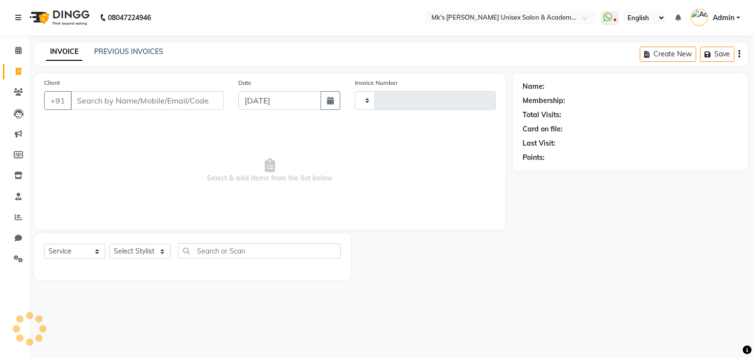
type input "0720"
select select "6031"
click at [21, 172] on icon at bounding box center [18, 175] width 8 height 7
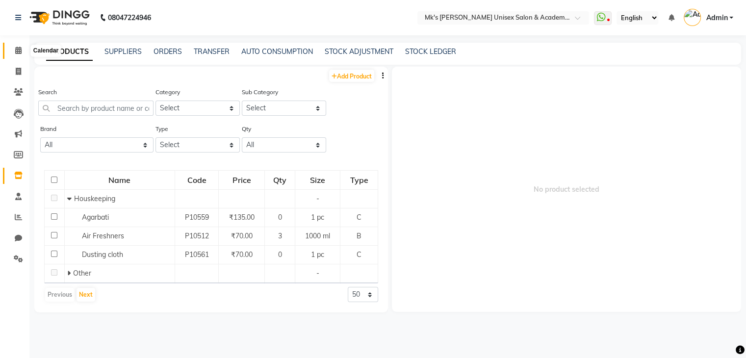
click at [18, 50] on icon at bounding box center [18, 50] width 6 height 7
